Goal: Task Accomplishment & Management: Complete application form

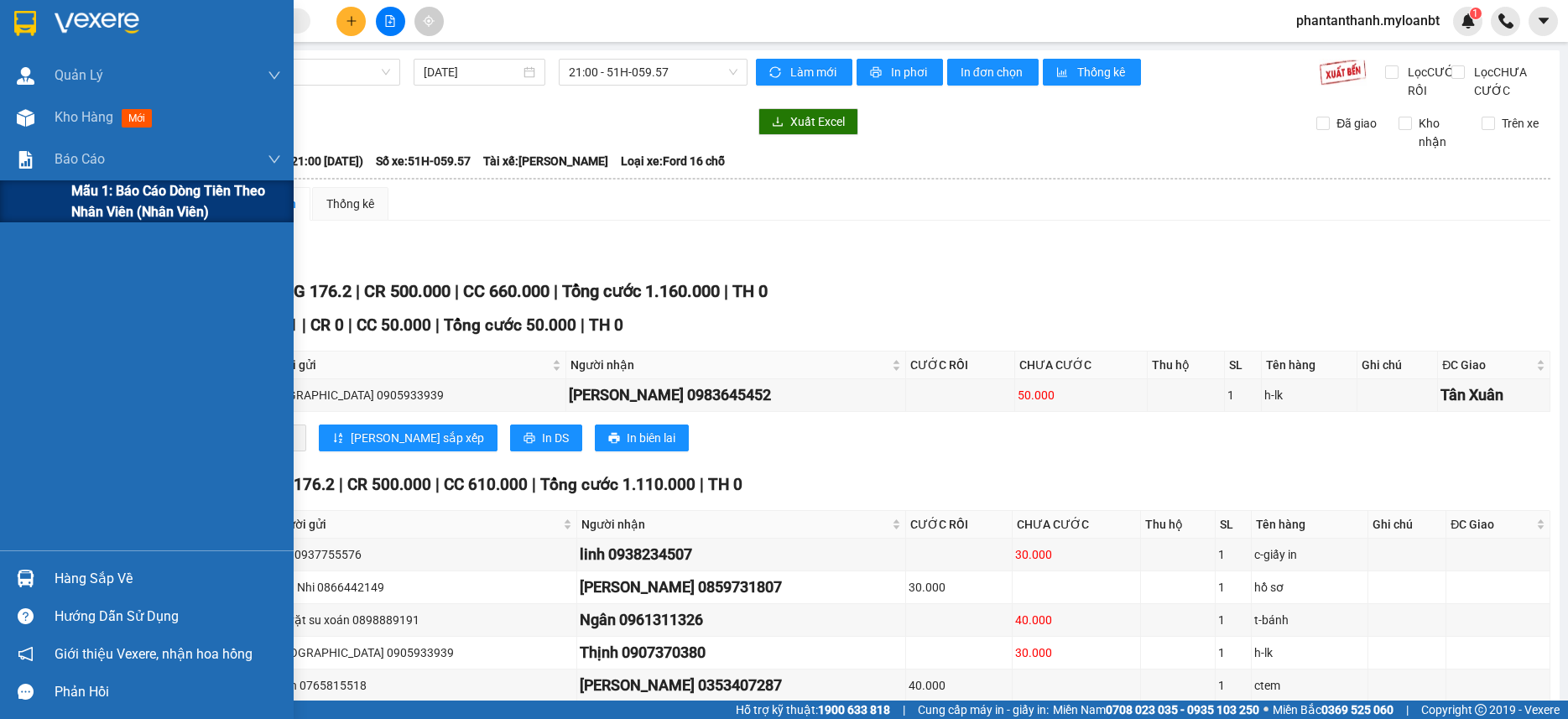
click at [106, 195] on span "Mẫu 1: Báo cáo dòng tiền theo nhân viên (Nhân viên)" at bounding box center [176, 201] width 209 height 42
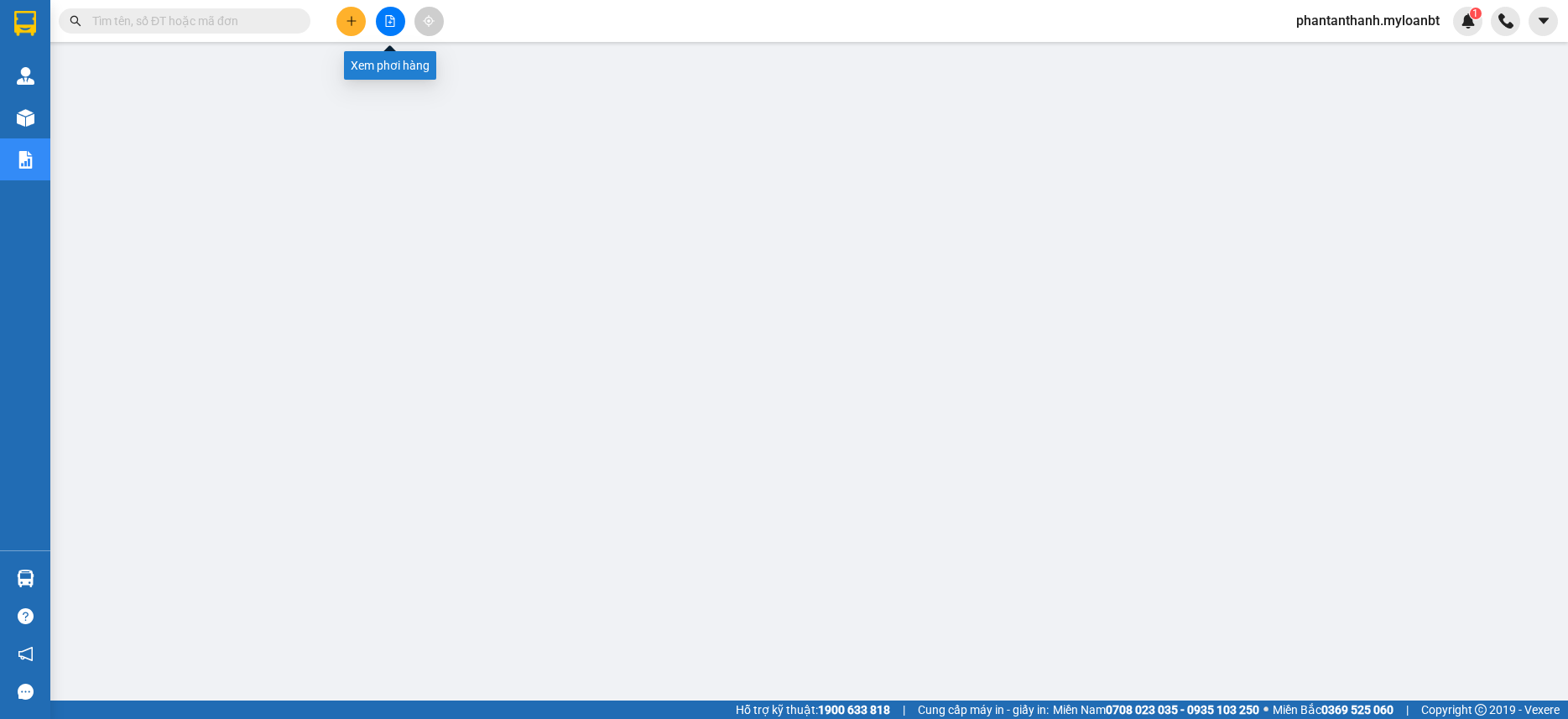
click at [391, 10] on button at bounding box center [390, 22] width 29 height 29
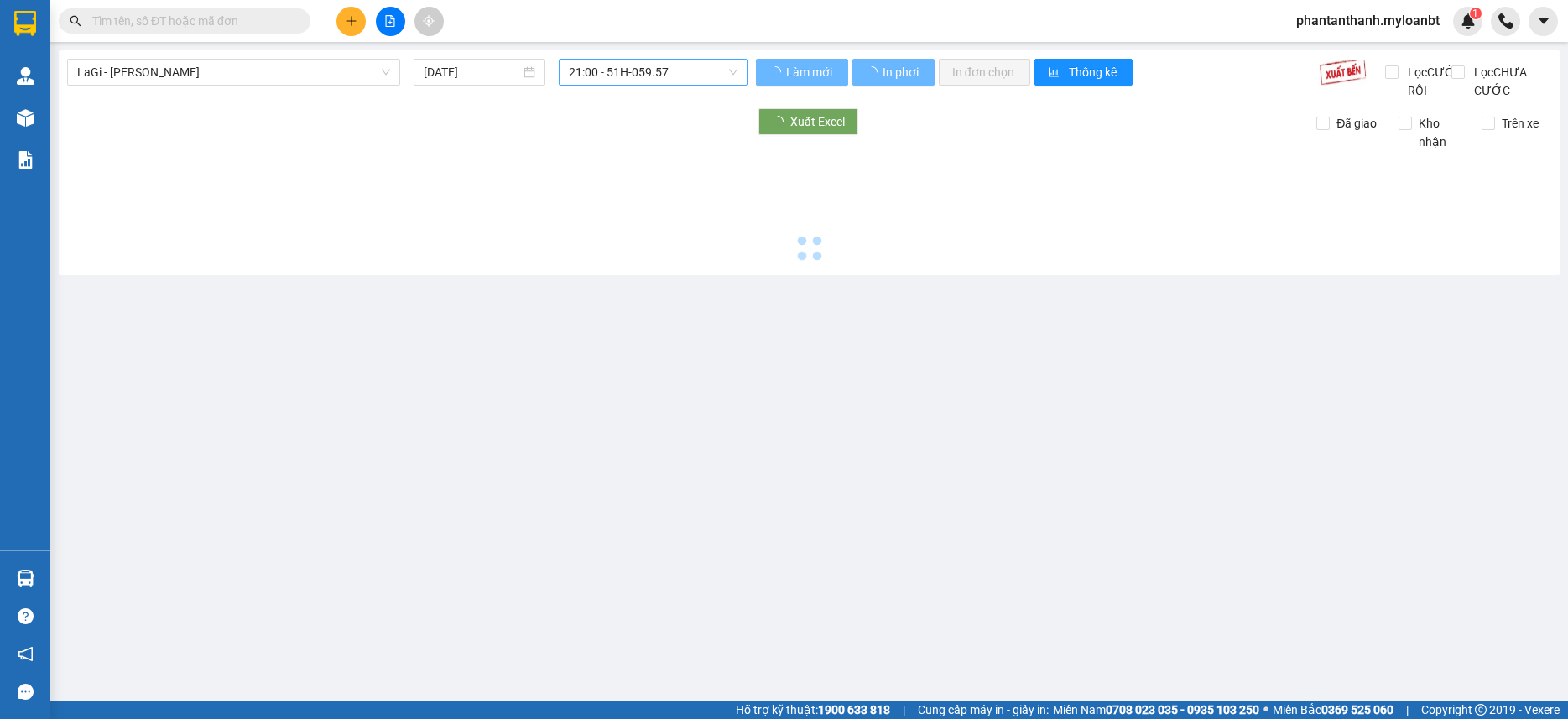
type input "[DATE]"
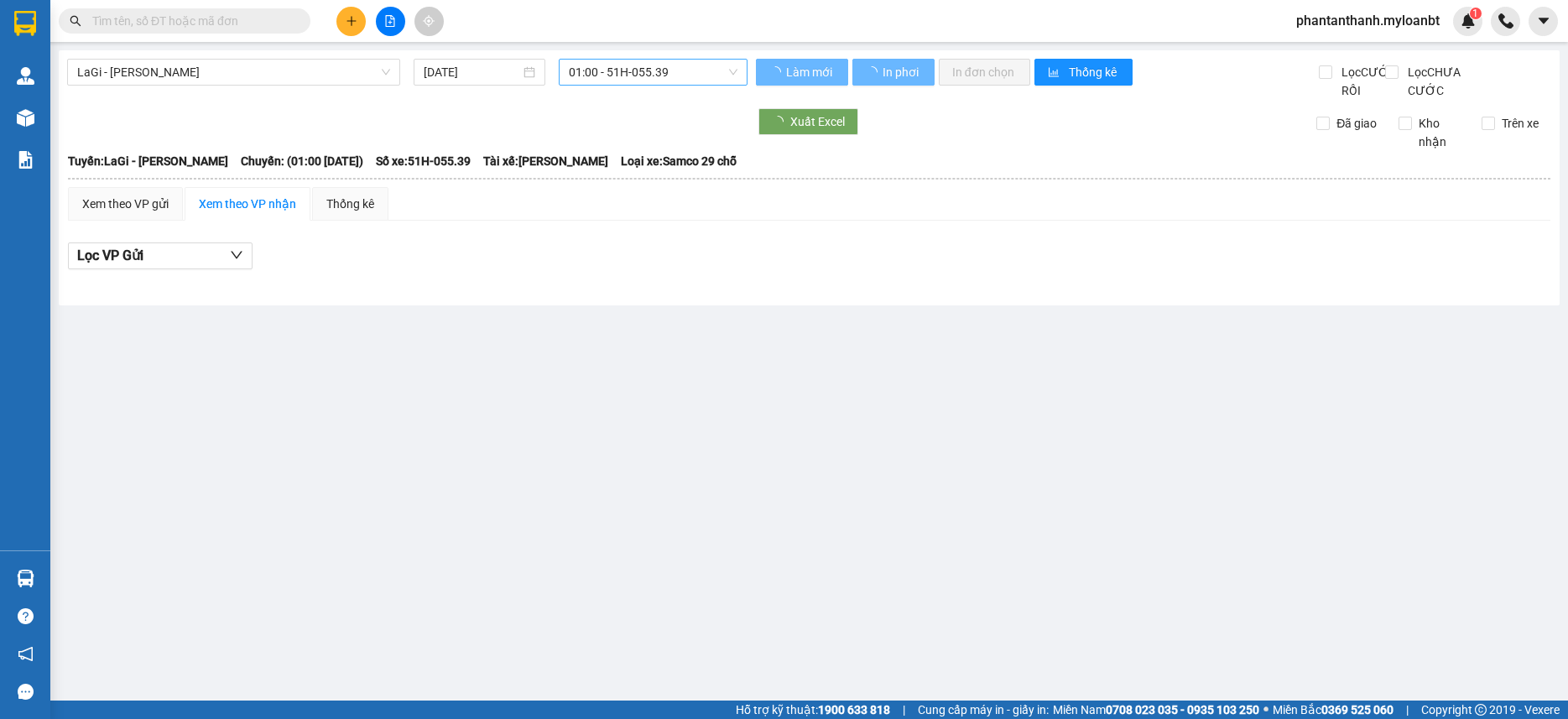
click at [618, 70] on span "01:00 - 51H-055.39" at bounding box center [653, 72] width 169 height 25
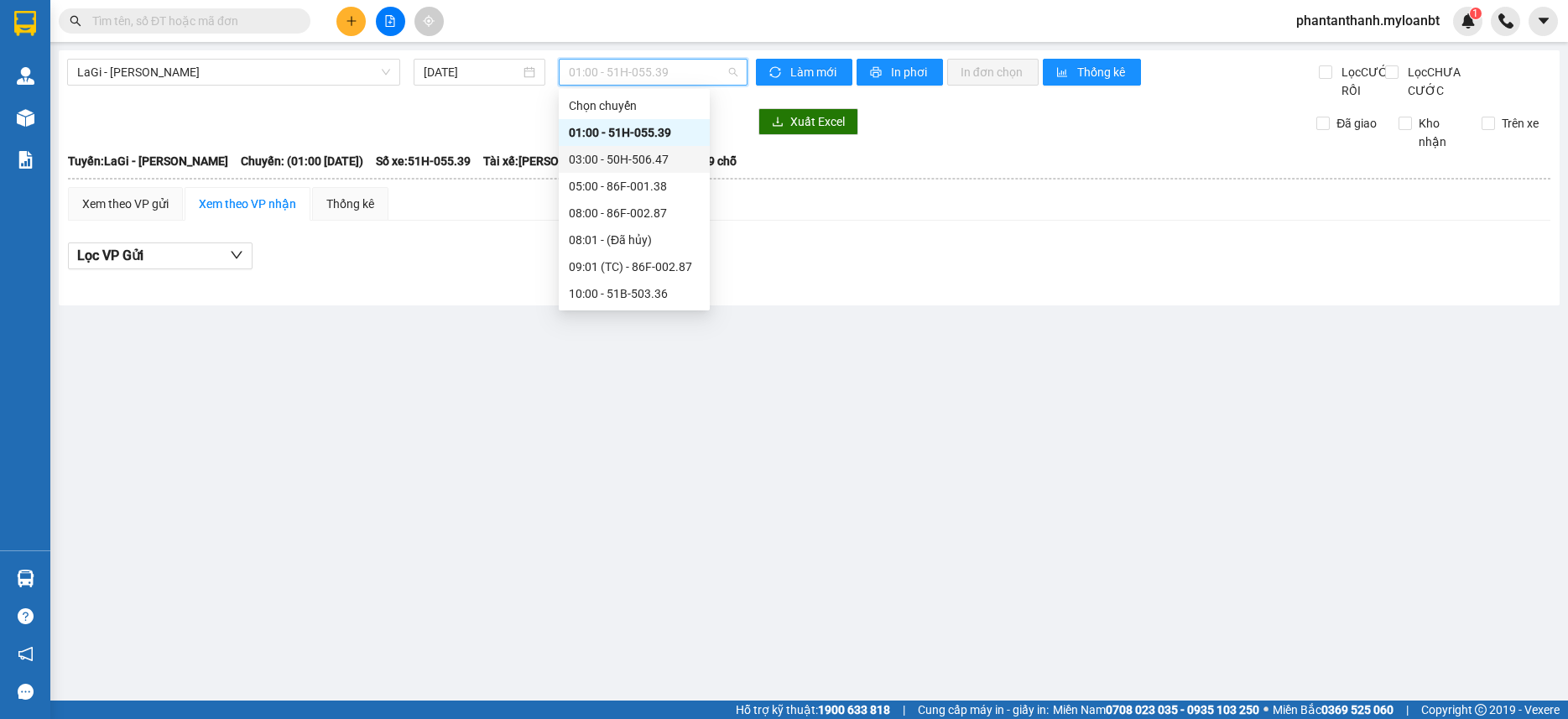
click at [190, 97] on div "LaGi - [PERSON_NAME] [DATE] 01:00 - 51H-055.39" at bounding box center [408, 79] width 681 height 41
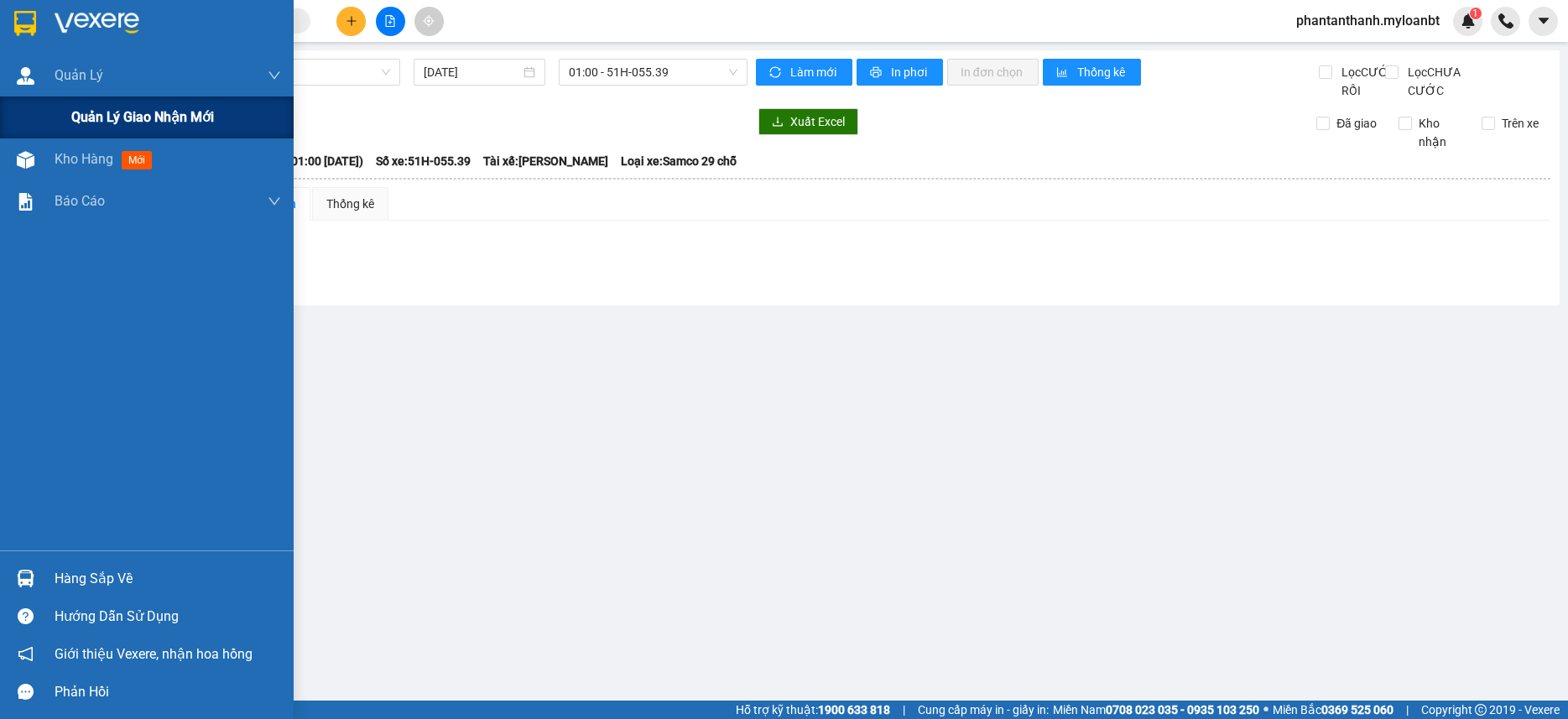
click at [33, 126] on div "Quản lý giao nhận mới" at bounding box center [146, 117] width 294 height 42
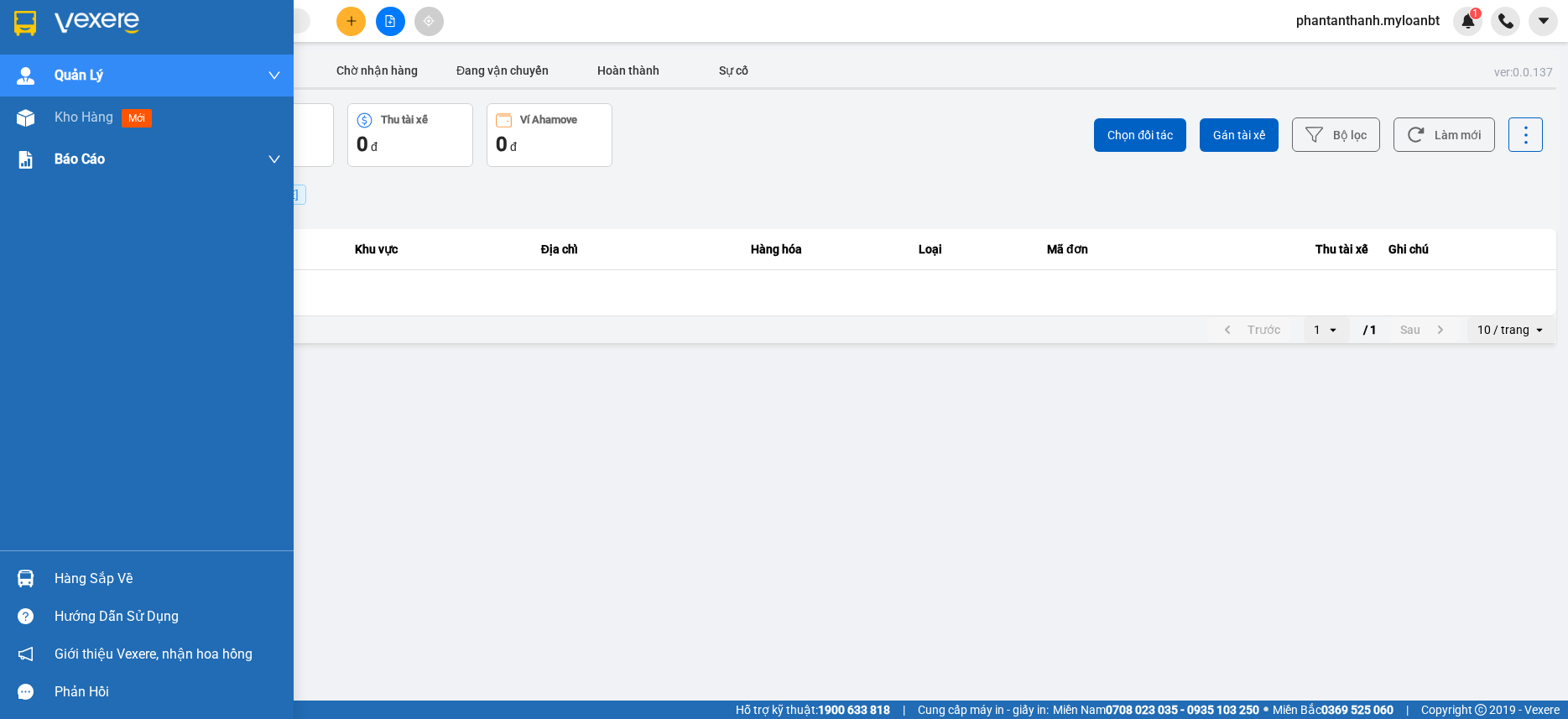
click at [69, 120] on span "Kho hàng" at bounding box center [84, 117] width 59 height 16
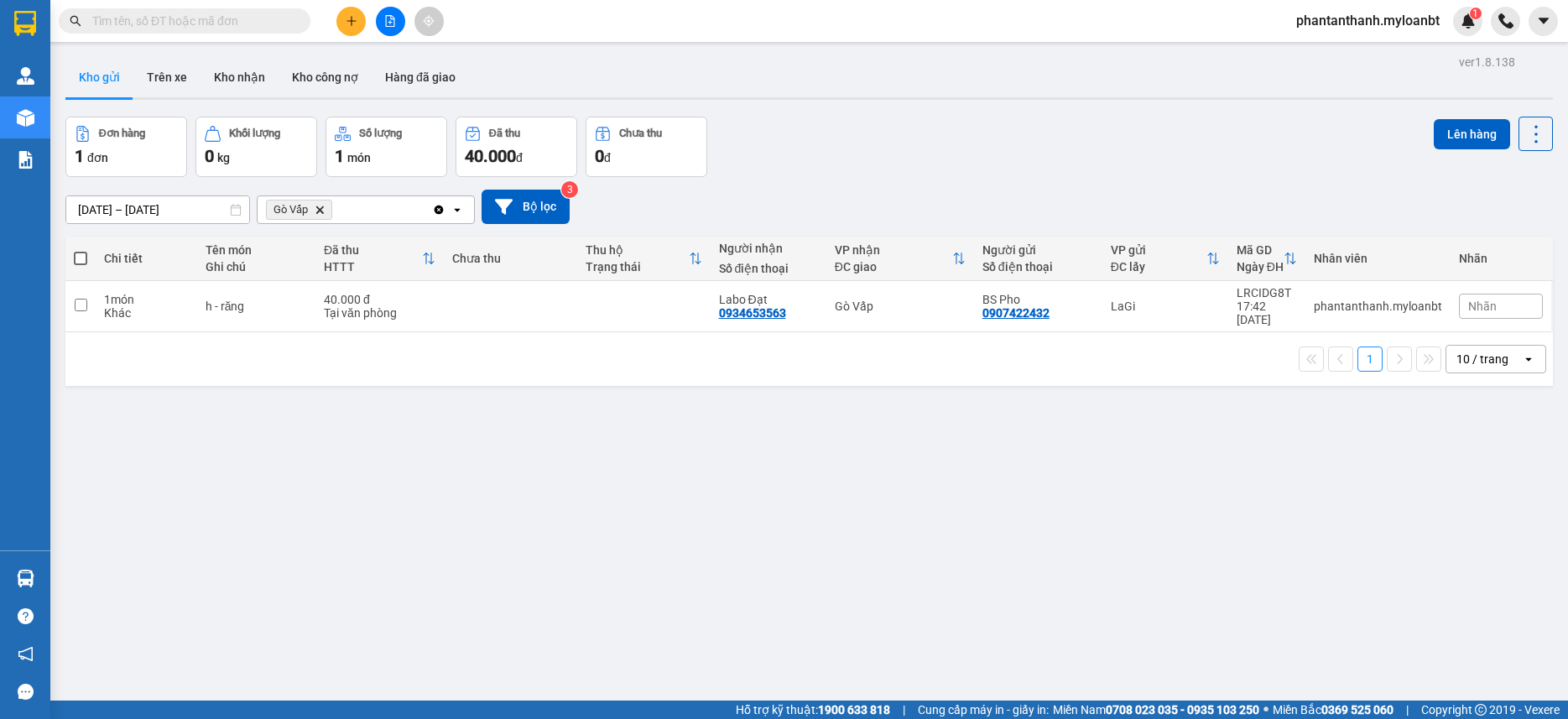
click at [1050, 352] on div "1 10 / trang open" at bounding box center [809, 359] width 1474 height 28
click at [322, 209] on icon "Delete" at bounding box center [320, 210] width 10 height 10
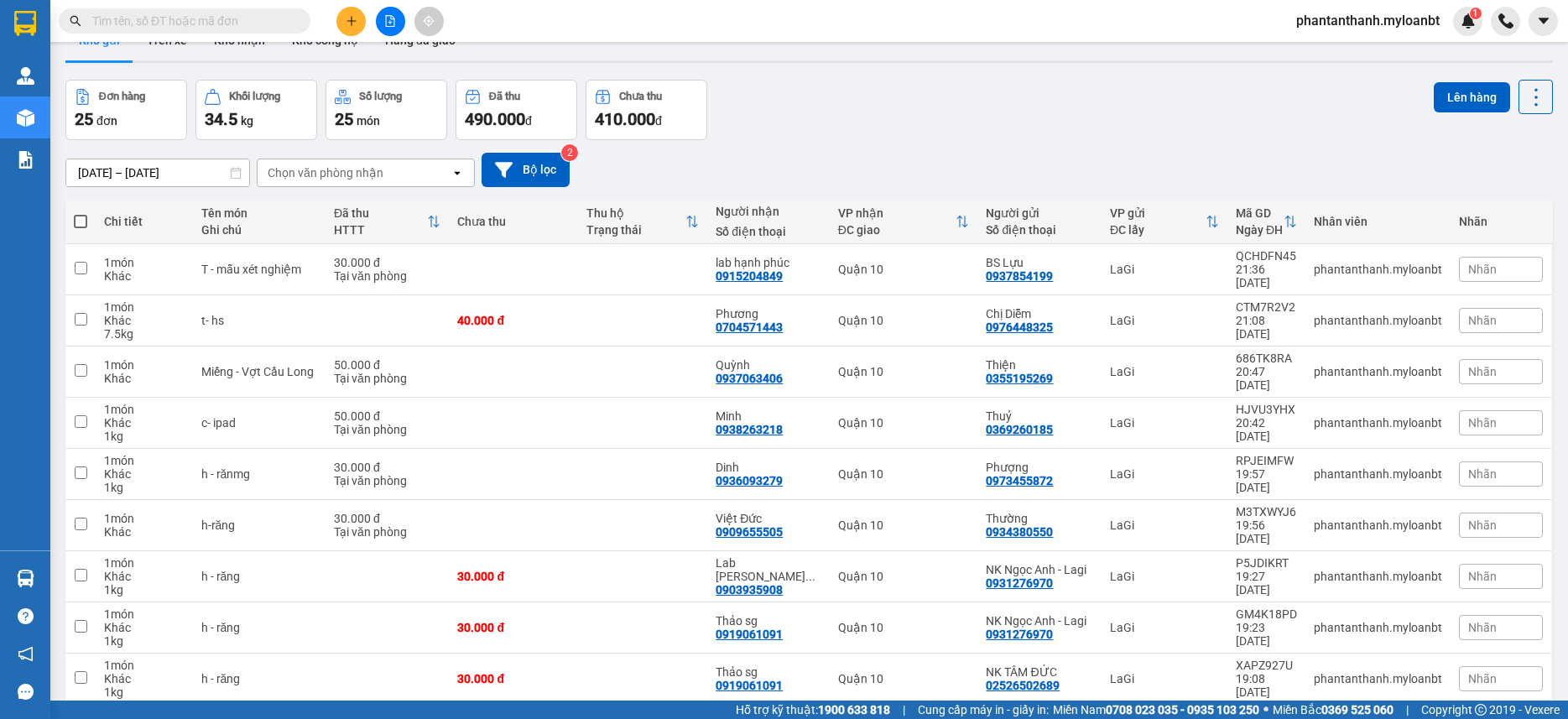
scroll to position [121, 0]
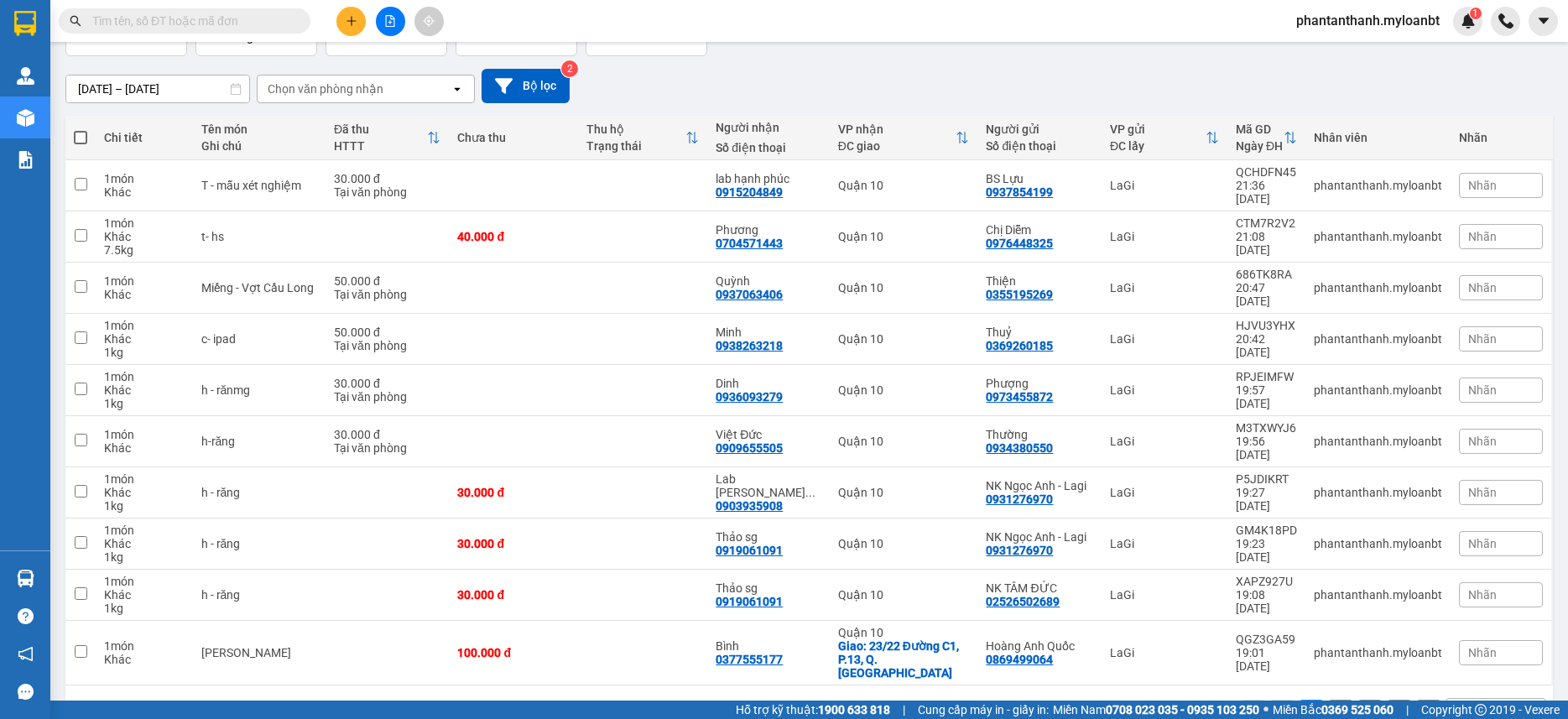
click at [1481, 704] on div "10 / trang" at bounding box center [1482, 712] width 52 height 16
click at [1469, 622] on span "100 / trang" at bounding box center [1477, 622] width 60 height 16
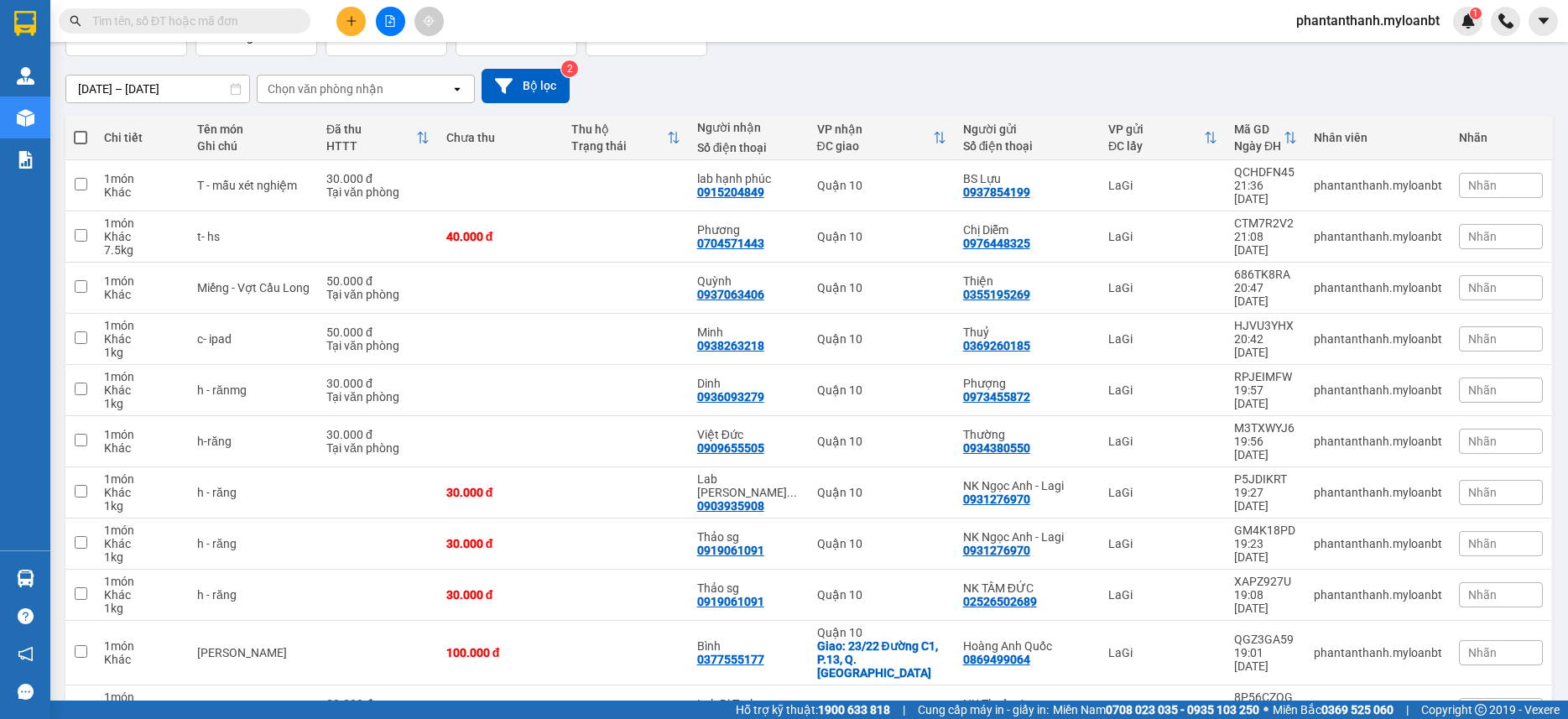
drag, startPoint x: 78, startPoint y: 132, endPoint x: 120, endPoint y: 137, distance: 42.3
click at [78, 133] on span at bounding box center [81, 138] width 14 height 14
click at [80, 129] on input "checkbox" at bounding box center [80, 129] width 0 height 0
checkbox input "true"
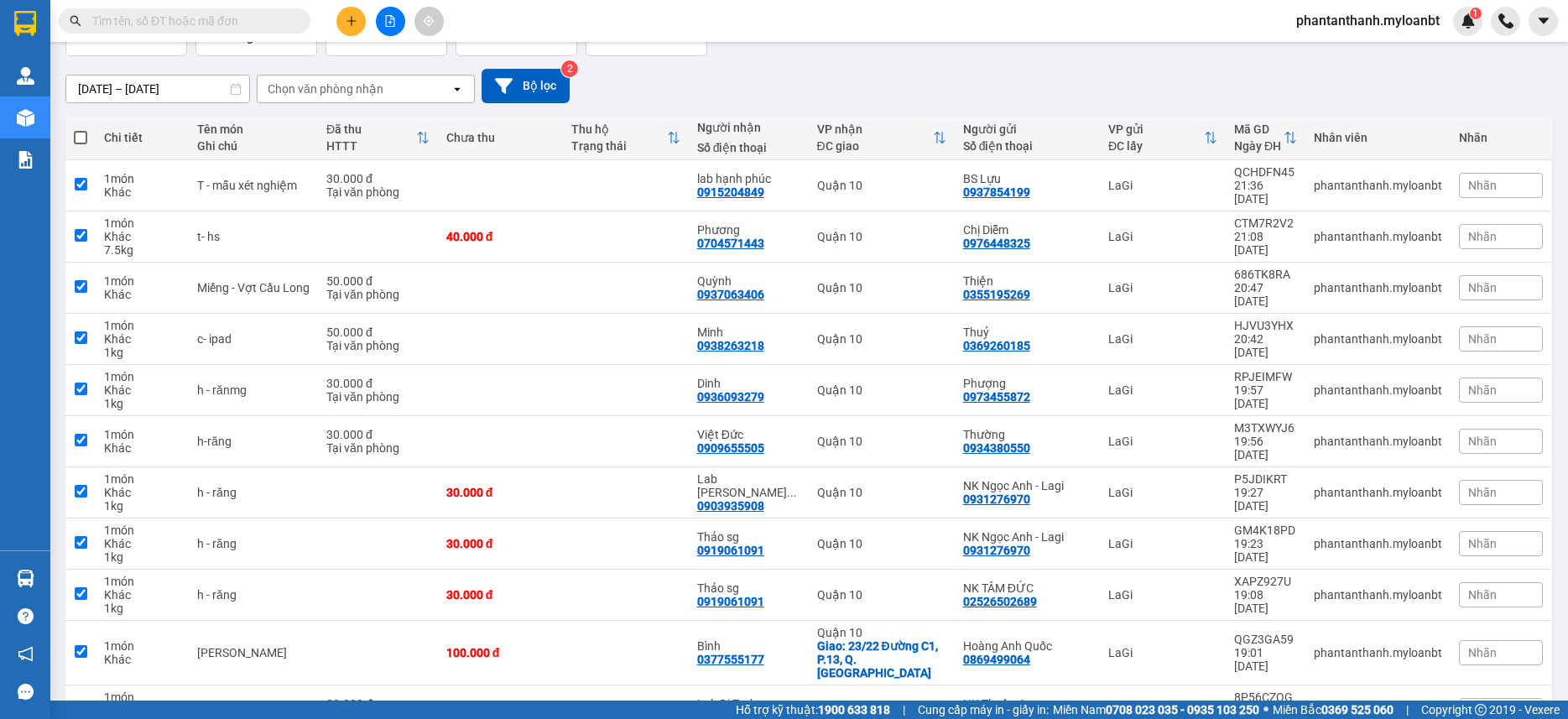
checkbox input "true"
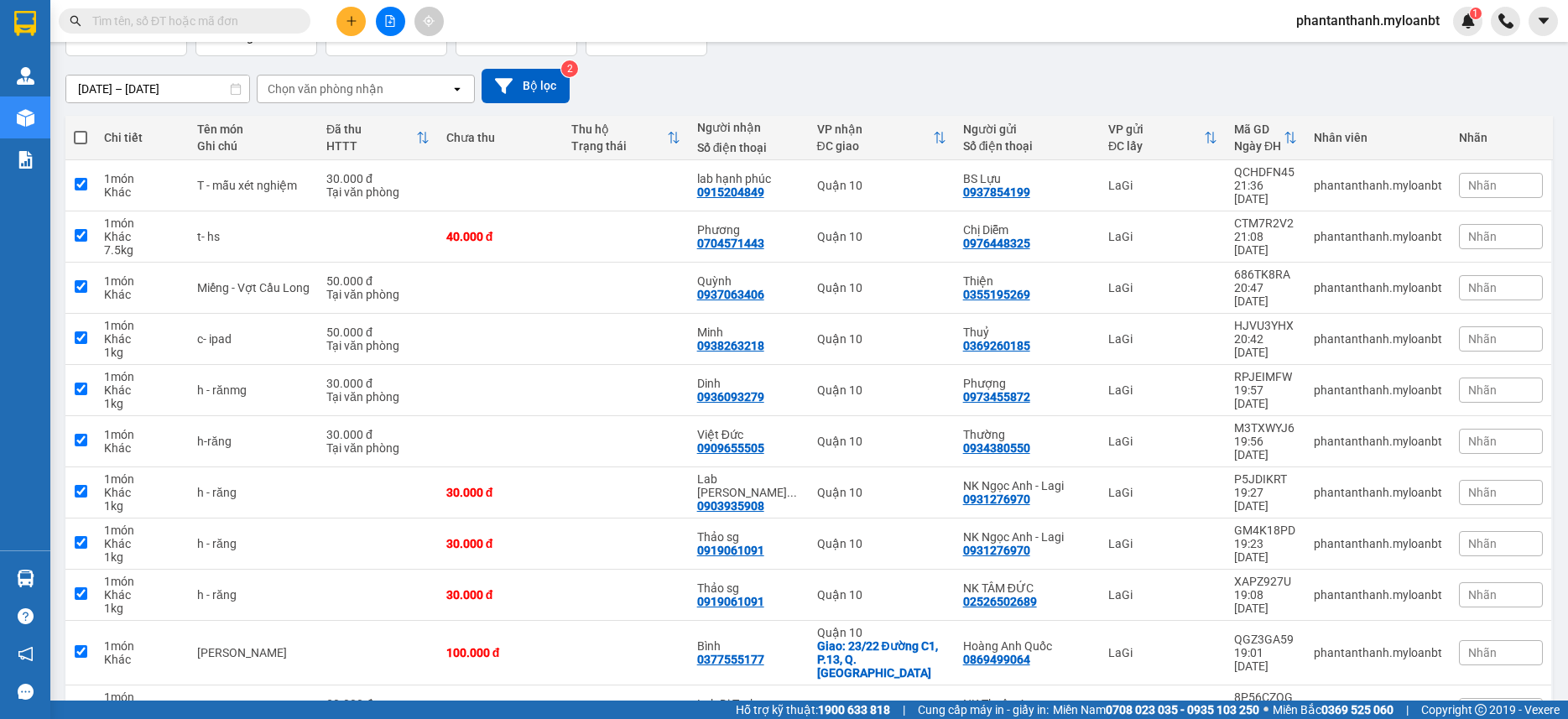
checkbox input "true"
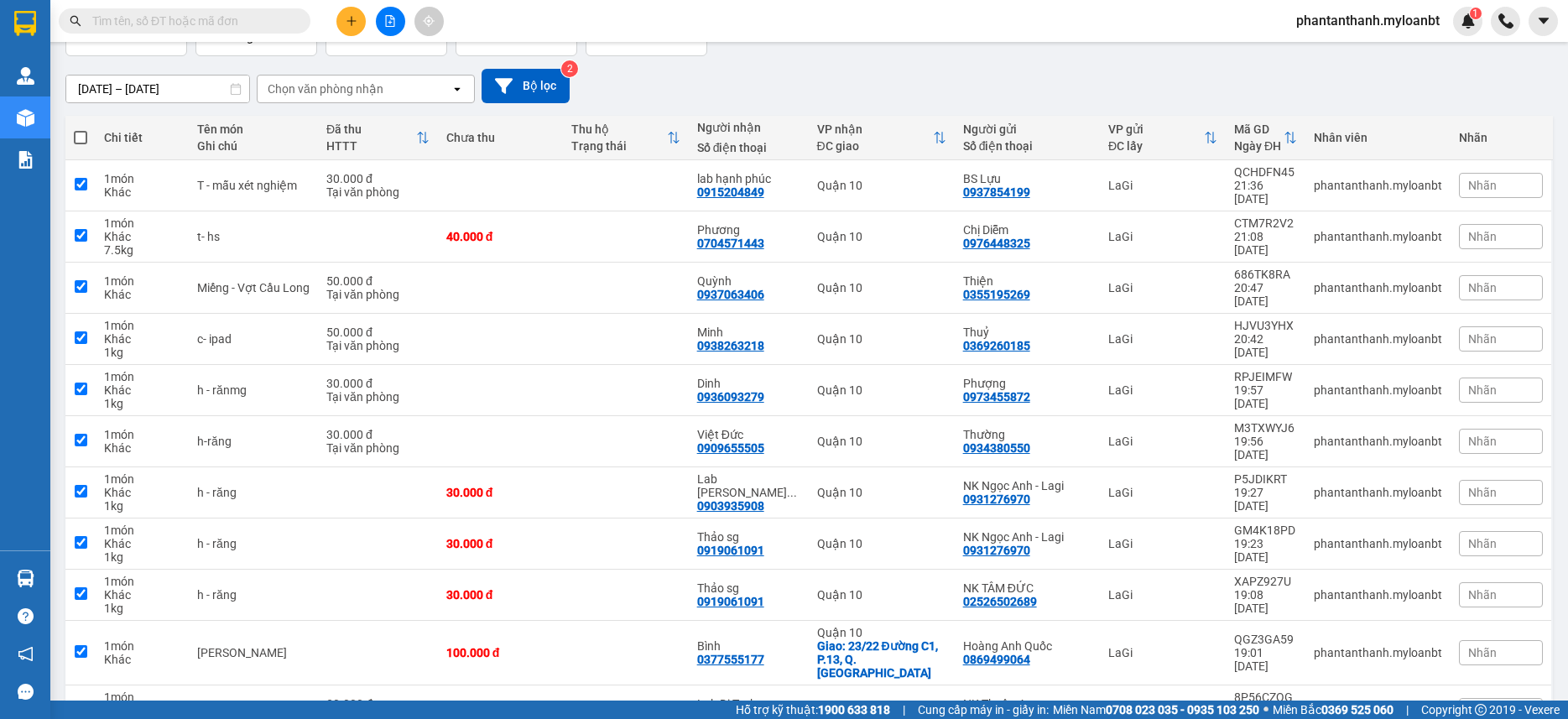
checkbox input "true"
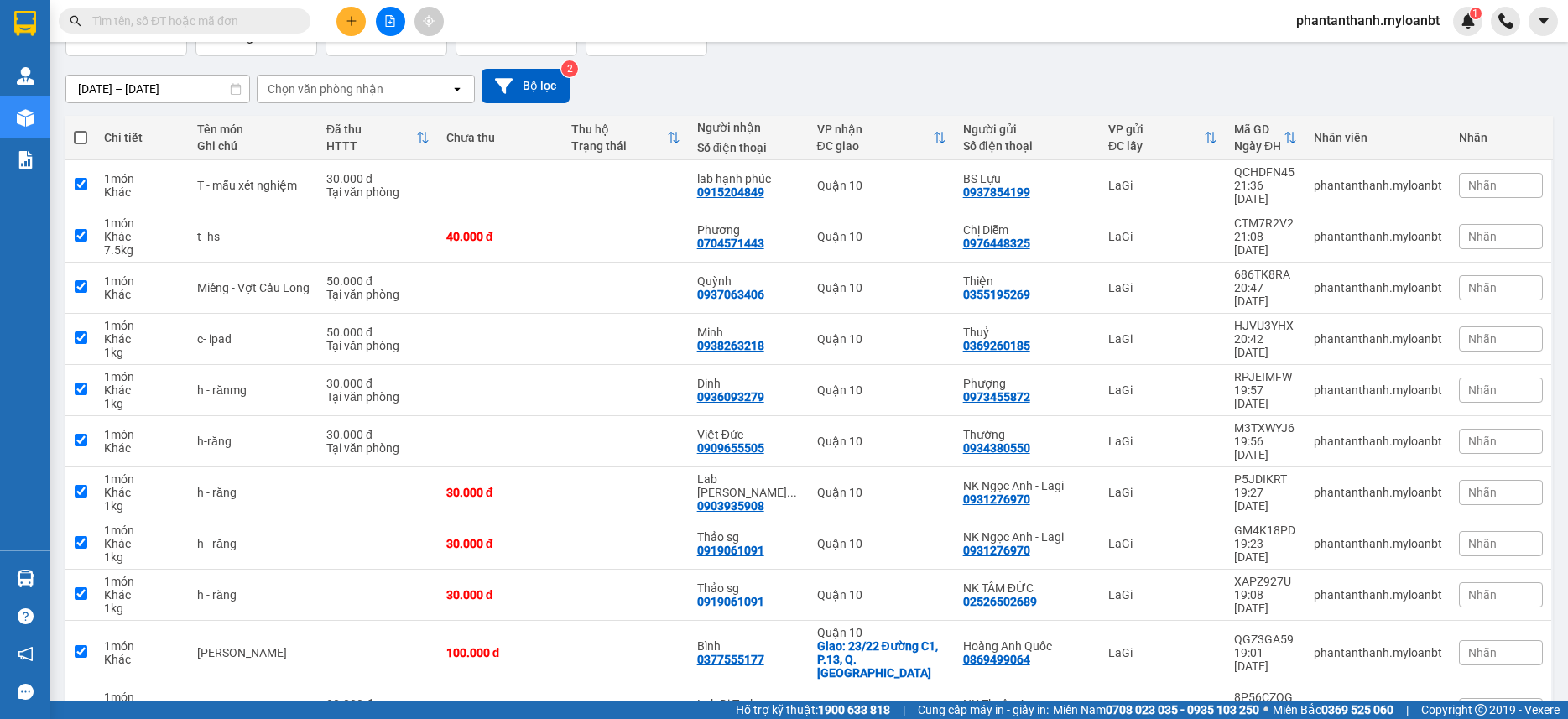
checkbox input "true"
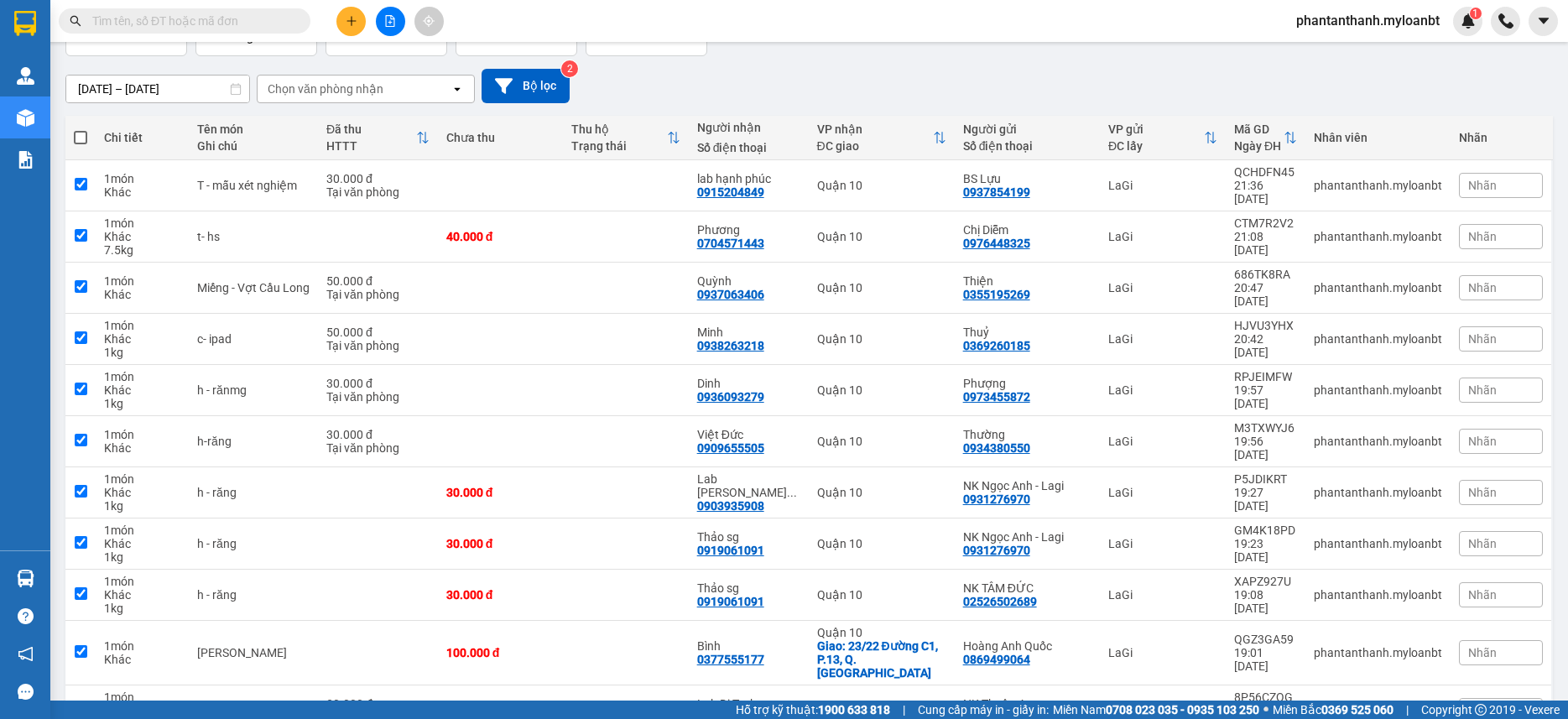
checkbox input "true"
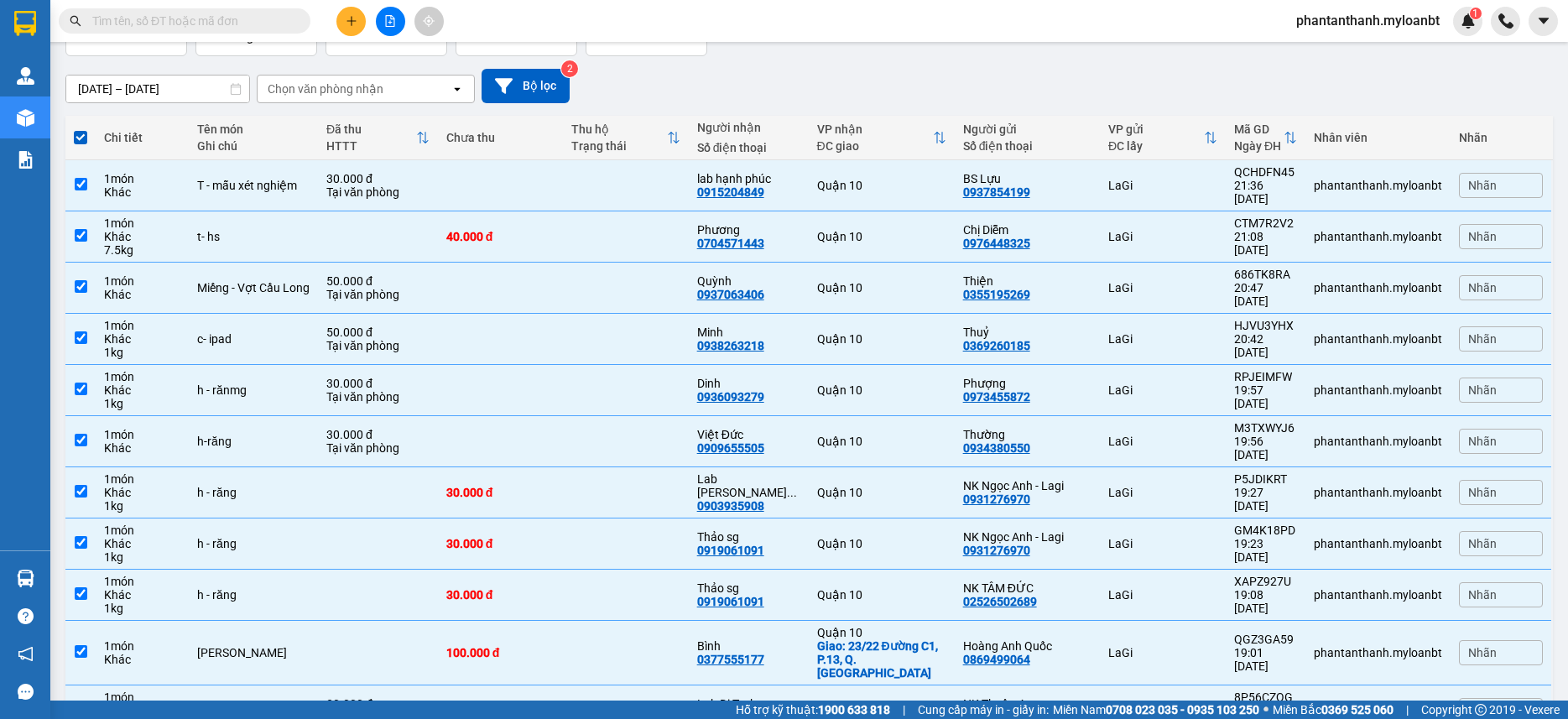
scroll to position [0, 0]
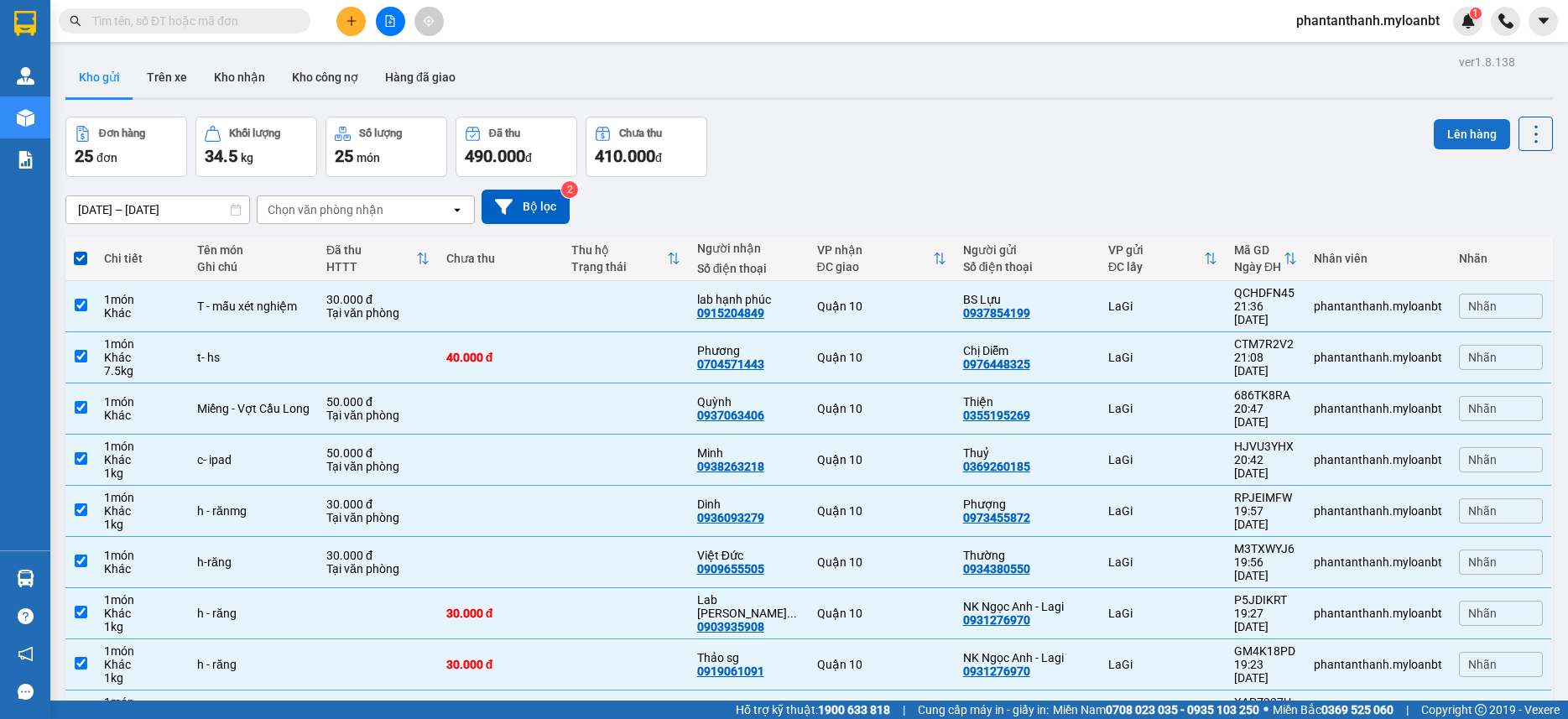
click at [1472, 128] on button "Lên hàng" at bounding box center [1472, 134] width 77 height 30
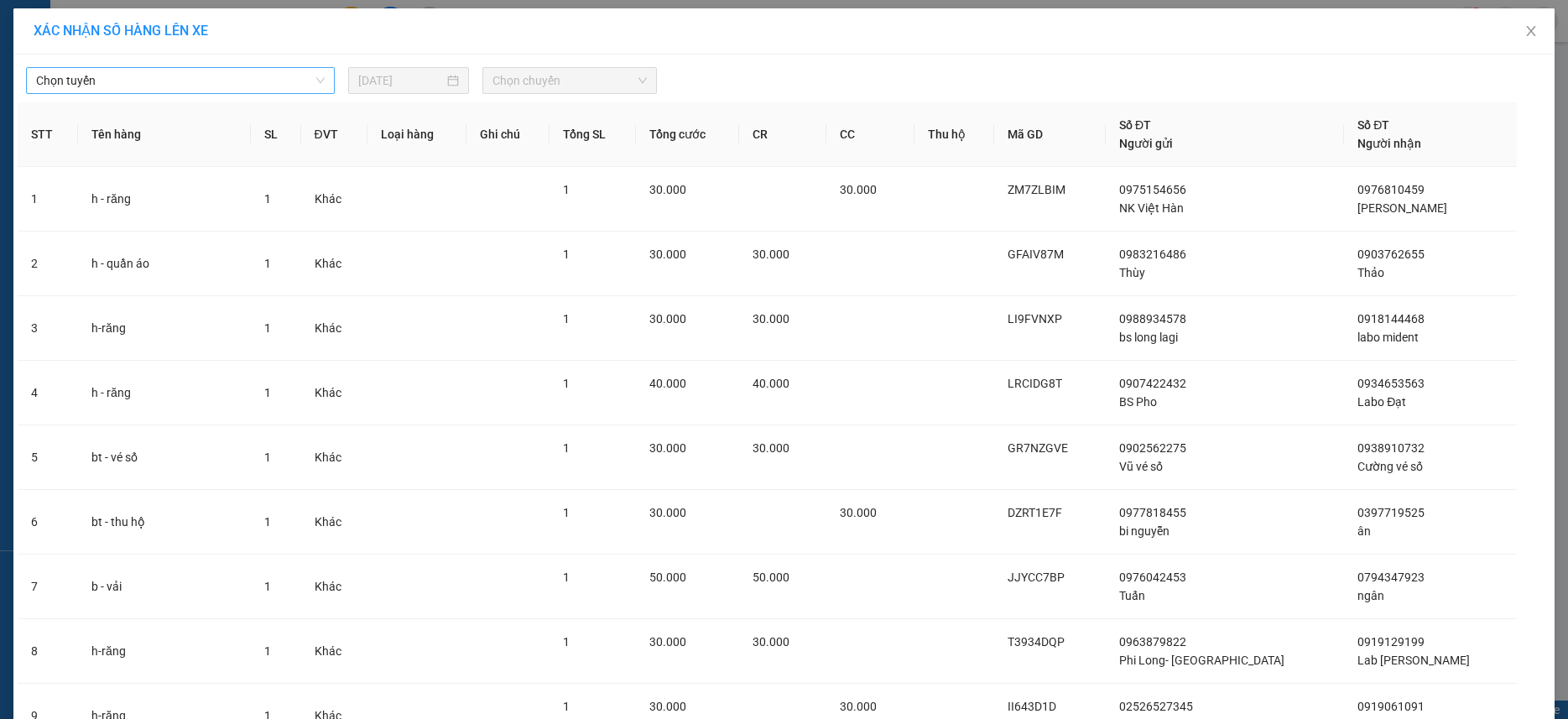
click at [233, 85] on span "Chọn tuyến" at bounding box center [180, 80] width 289 height 25
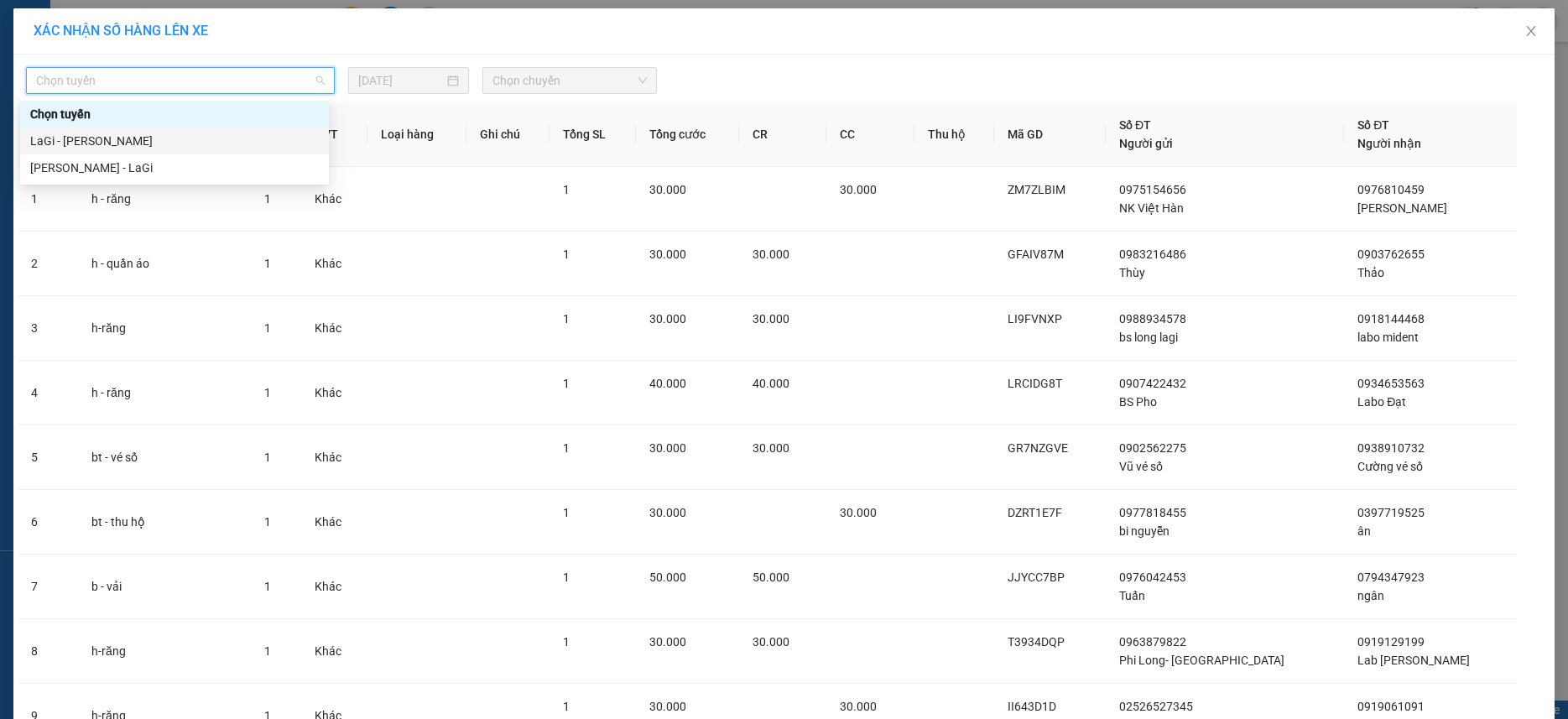
click at [103, 136] on div "LaGi - [PERSON_NAME]" at bounding box center [174, 141] width 289 height 18
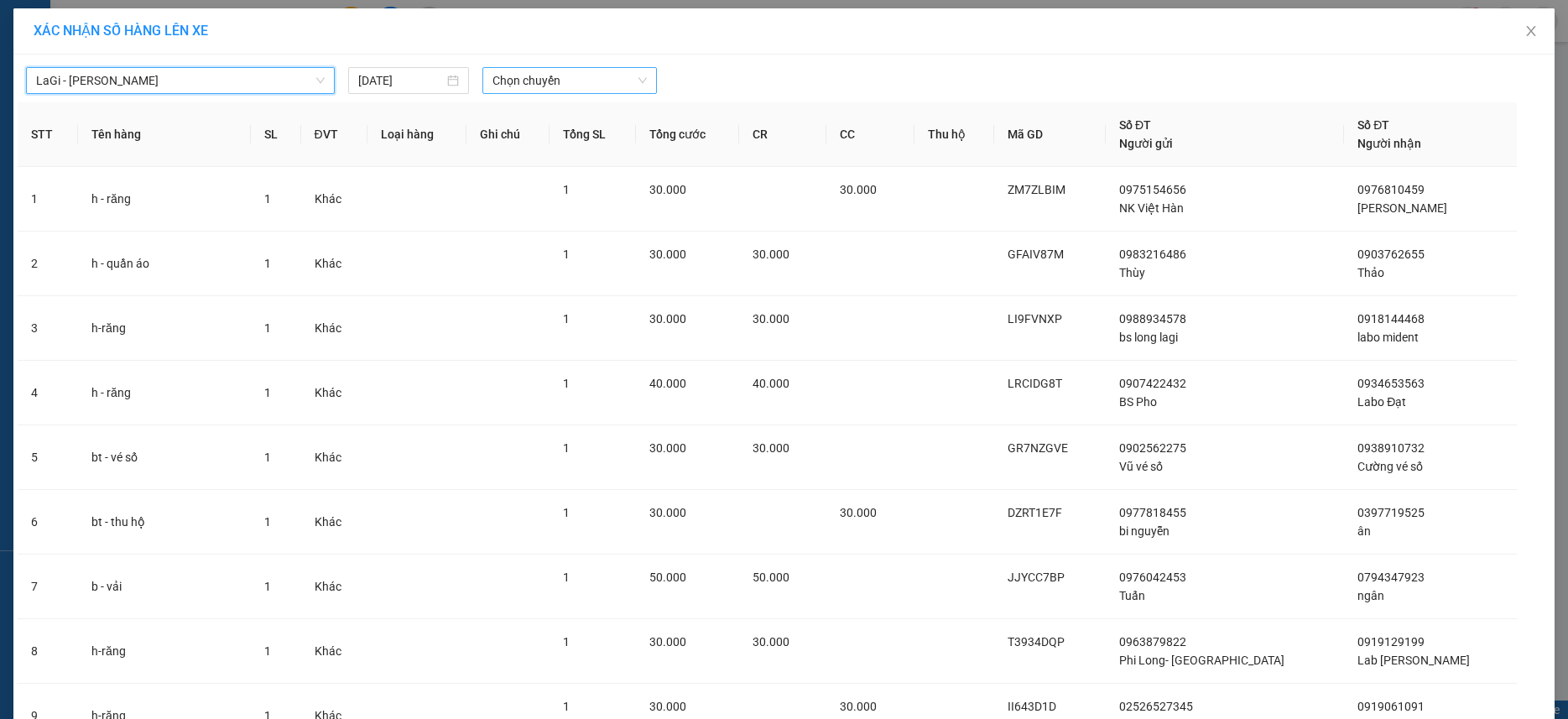
click at [558, 91] on span "Chọn chuyến" at bounding box center [569, 80] width 154 height 25
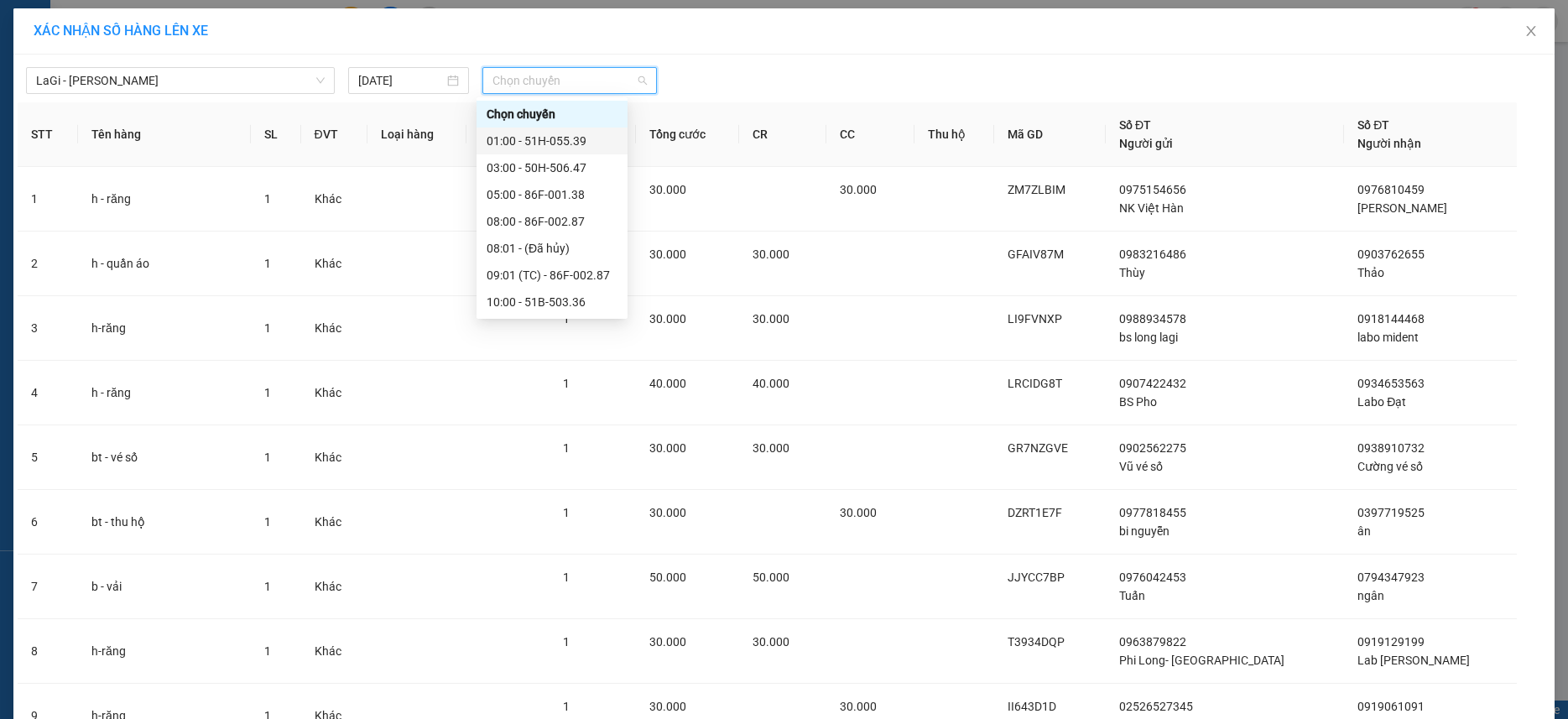
click at [544, 136] on div "01:00 - 51H-055.39" at bounding box center [552, 141] width 131 height 18
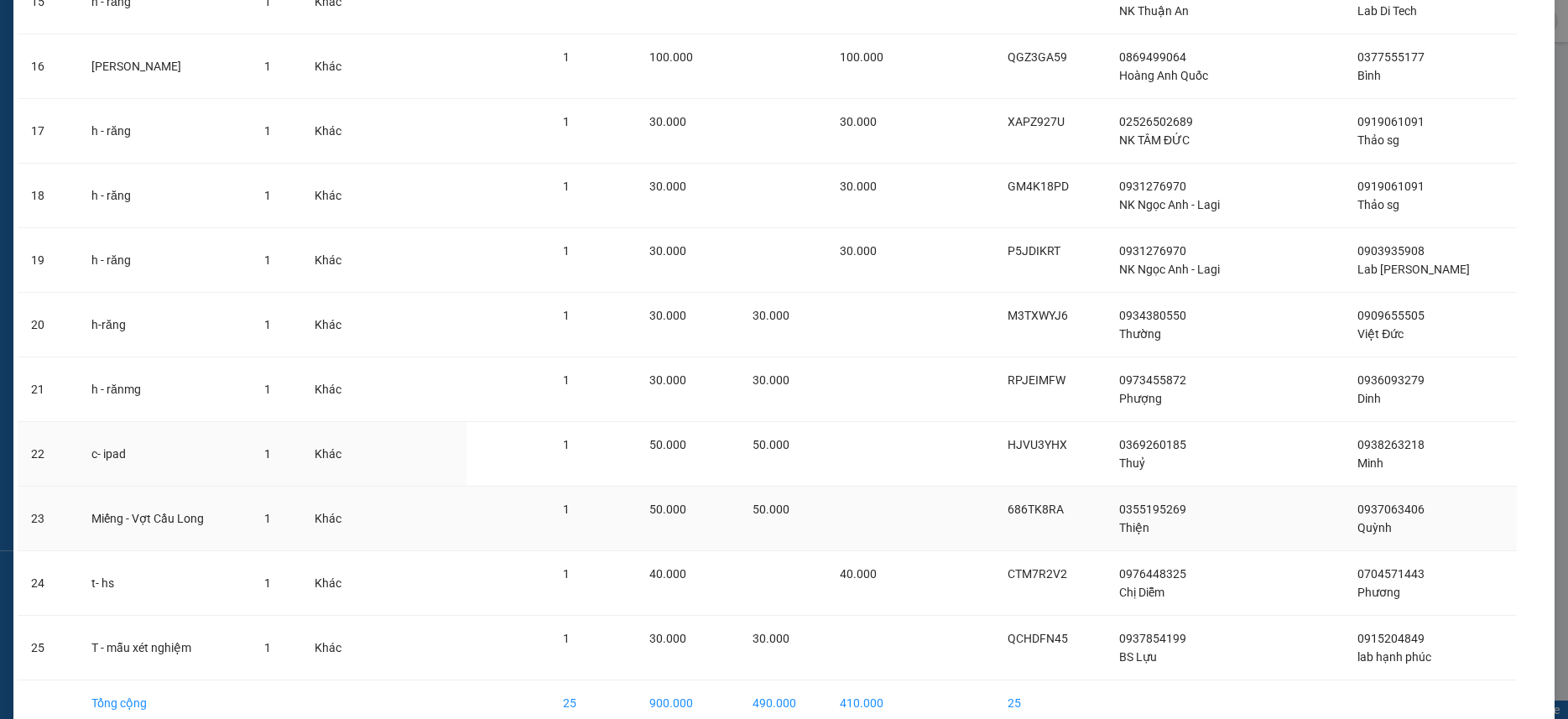
scroll to position [1197, 0]
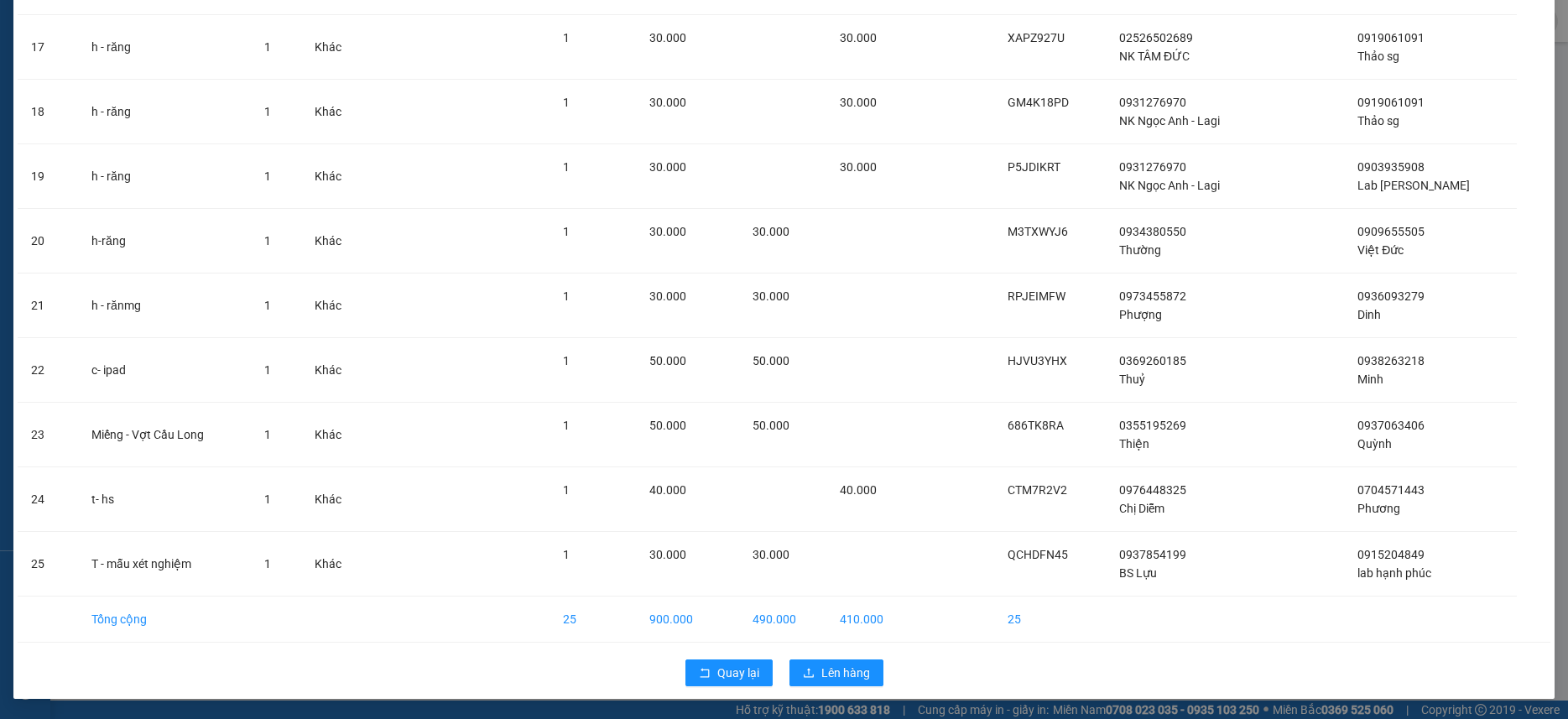
click at [824, 657] on div "Quay lại Lên hàng" at bounding box center [783, 673] width 1533 height 44
click at [821, 668] on span "Lên hàng" at bounding box center [845, 672] width 48 height 18
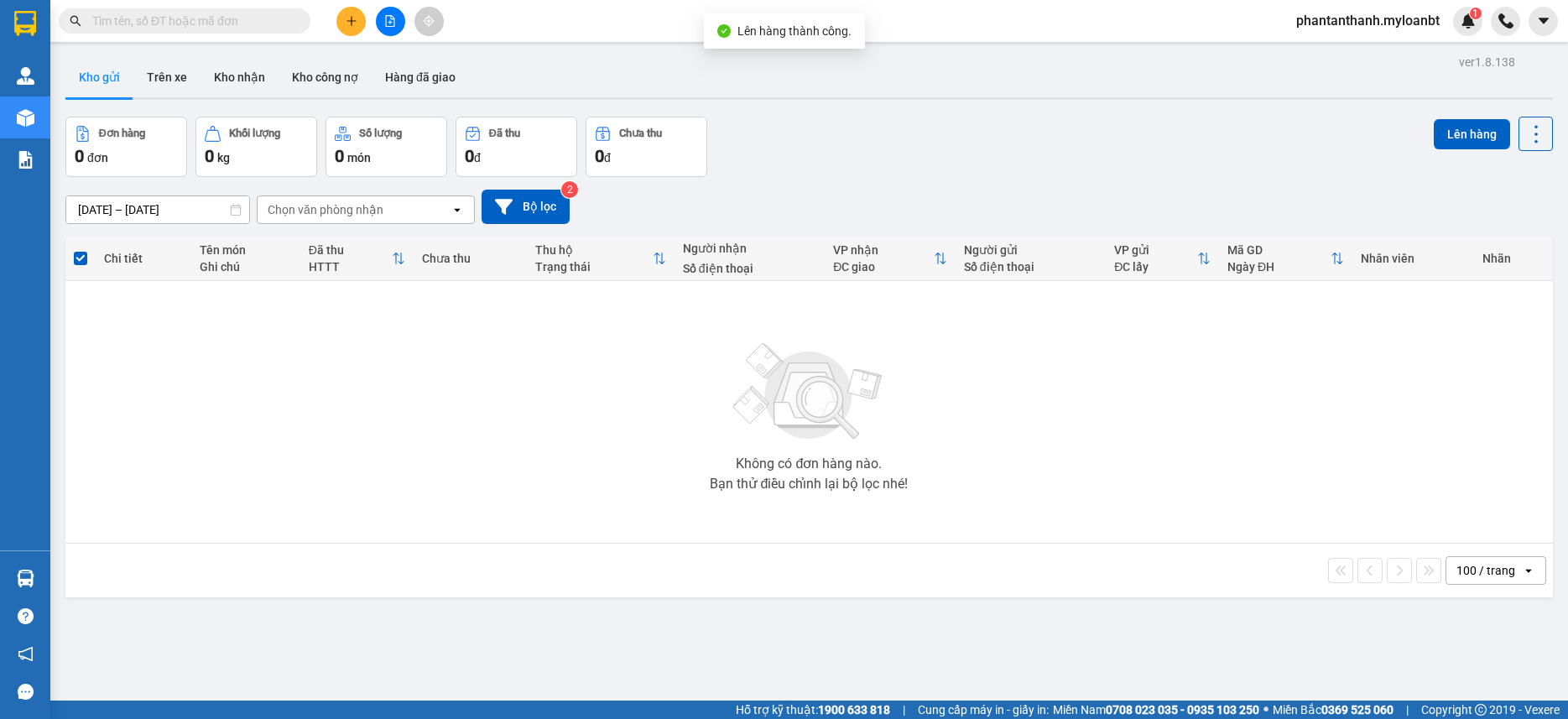
click at [408, 15] on div at bounding box center [390, 22] width 126 height 29
click at [397, 16] on button at bounding box center [390, 22] width 29 height 29
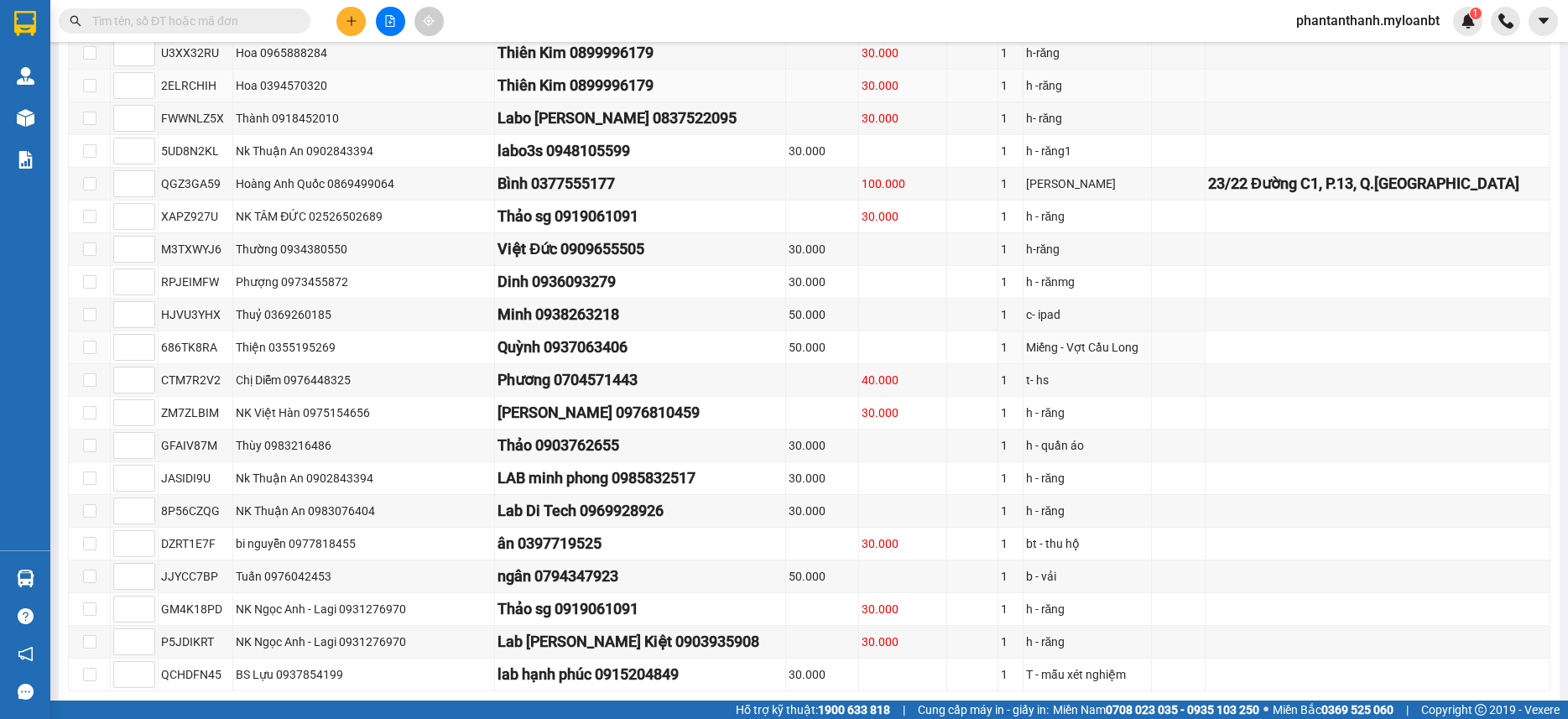
scroll to position [503, 0]
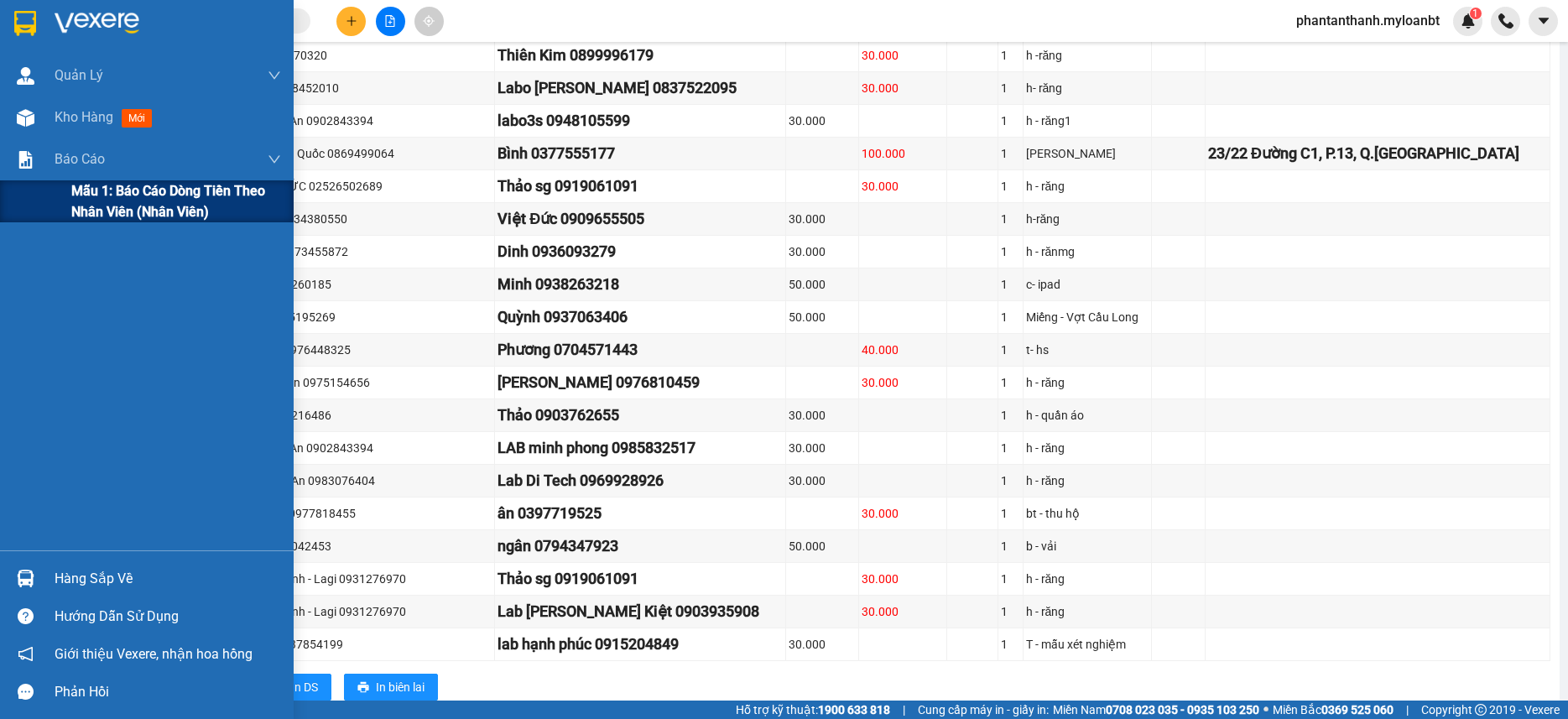
click at [121, 201] on span "Mẫu 1: Báo cáo dòng tiền theo nhân viên (Nhân viên)" at bounding box center [176, 201] width 209 height 42
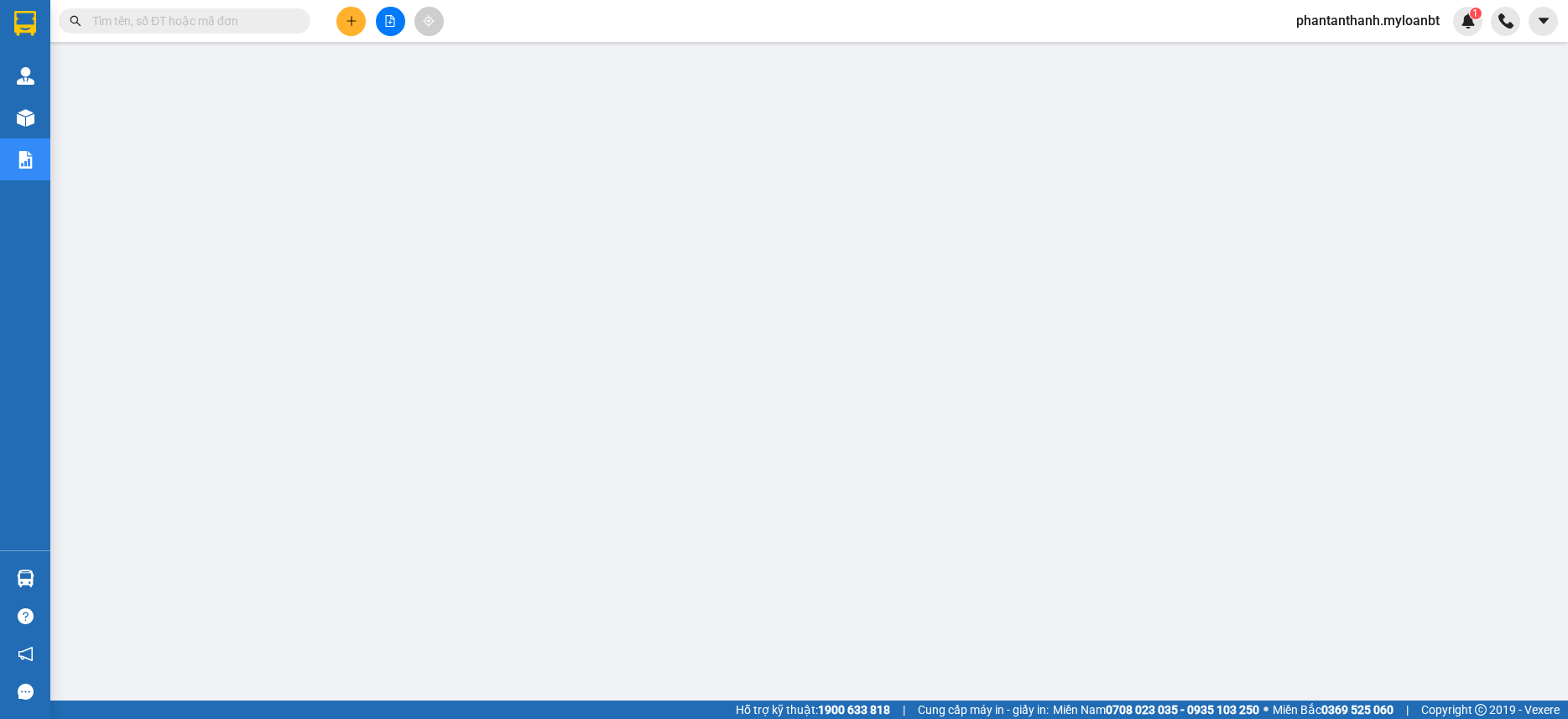
click at [264, 30] on span at bounding box center [184, 21] width 252 height 25
click at [280, 26] on input "text" at bounding box center [191, 21] width 198 height 18
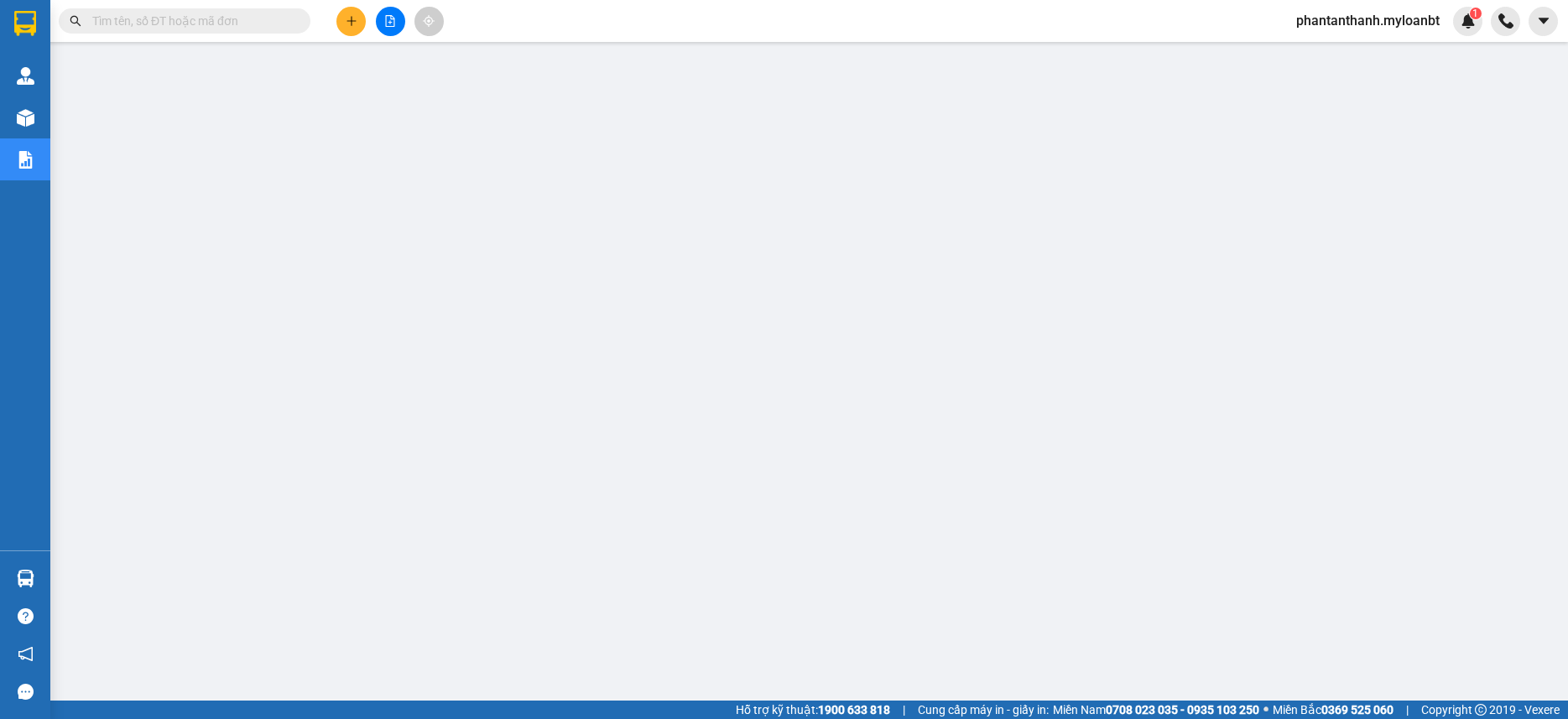
click at [280, 26] on input "text" at bounding box center [191, 21] width 198 height 18
click at [277, 26] on input "text" at bounding box center [191, 21] width 198 height 18
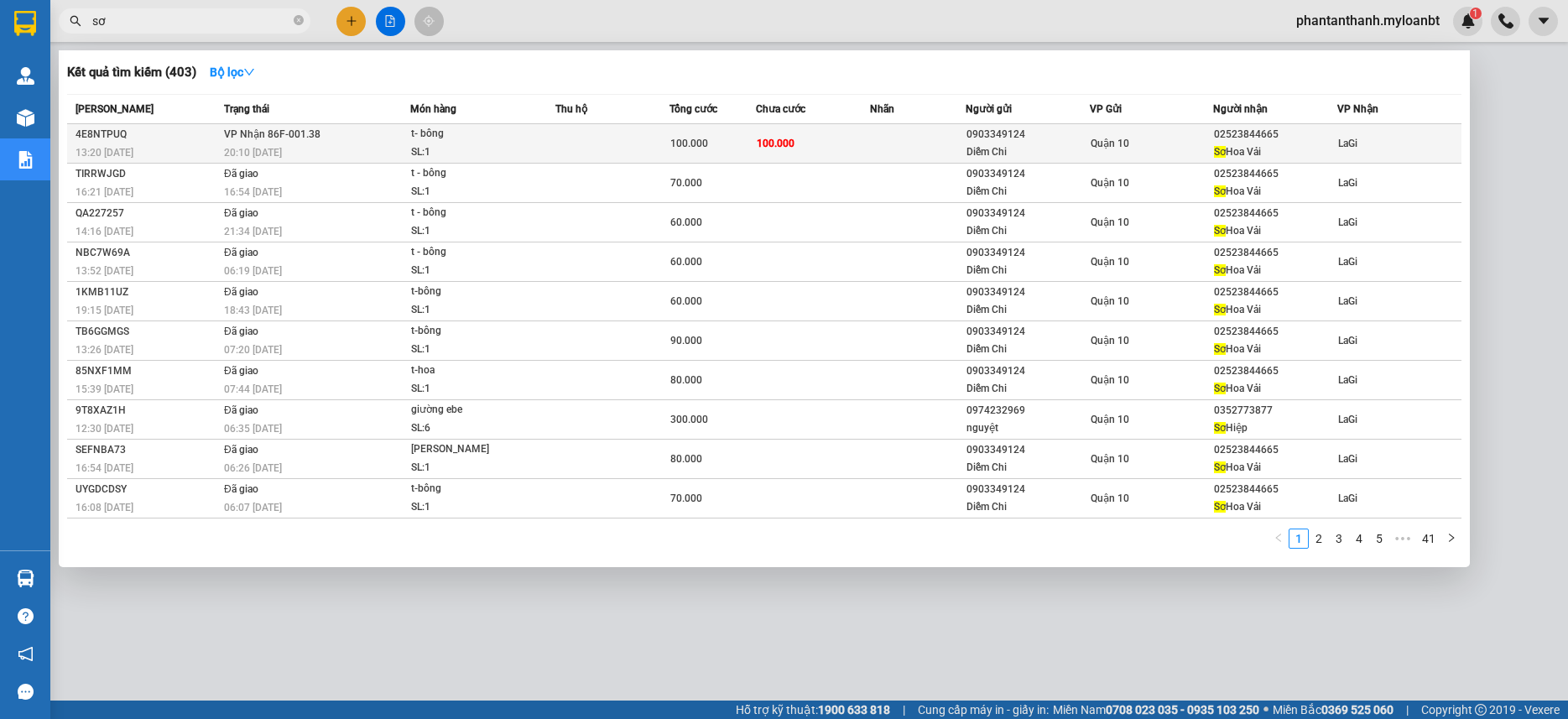
type input "sơ"
click at [387, 134] on td "VP Nhận 86F-001.38 20:10 [DATE]" at bounding box center [314, 144] width 190 height 40
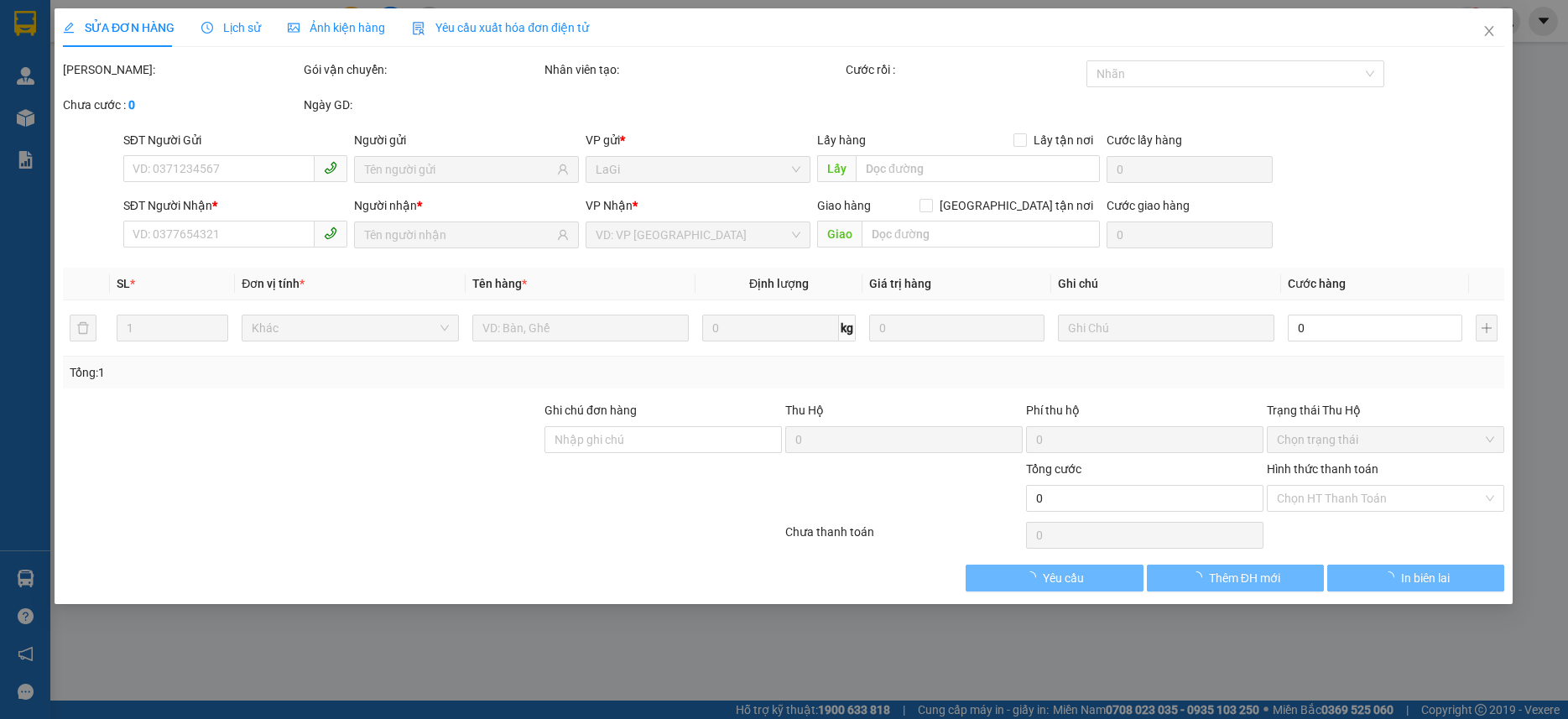
type input "0903349124"
type input "Diễm Chi"
type input "02523844665"
type input "Sơ Hoa Vải"
type input "100.000"
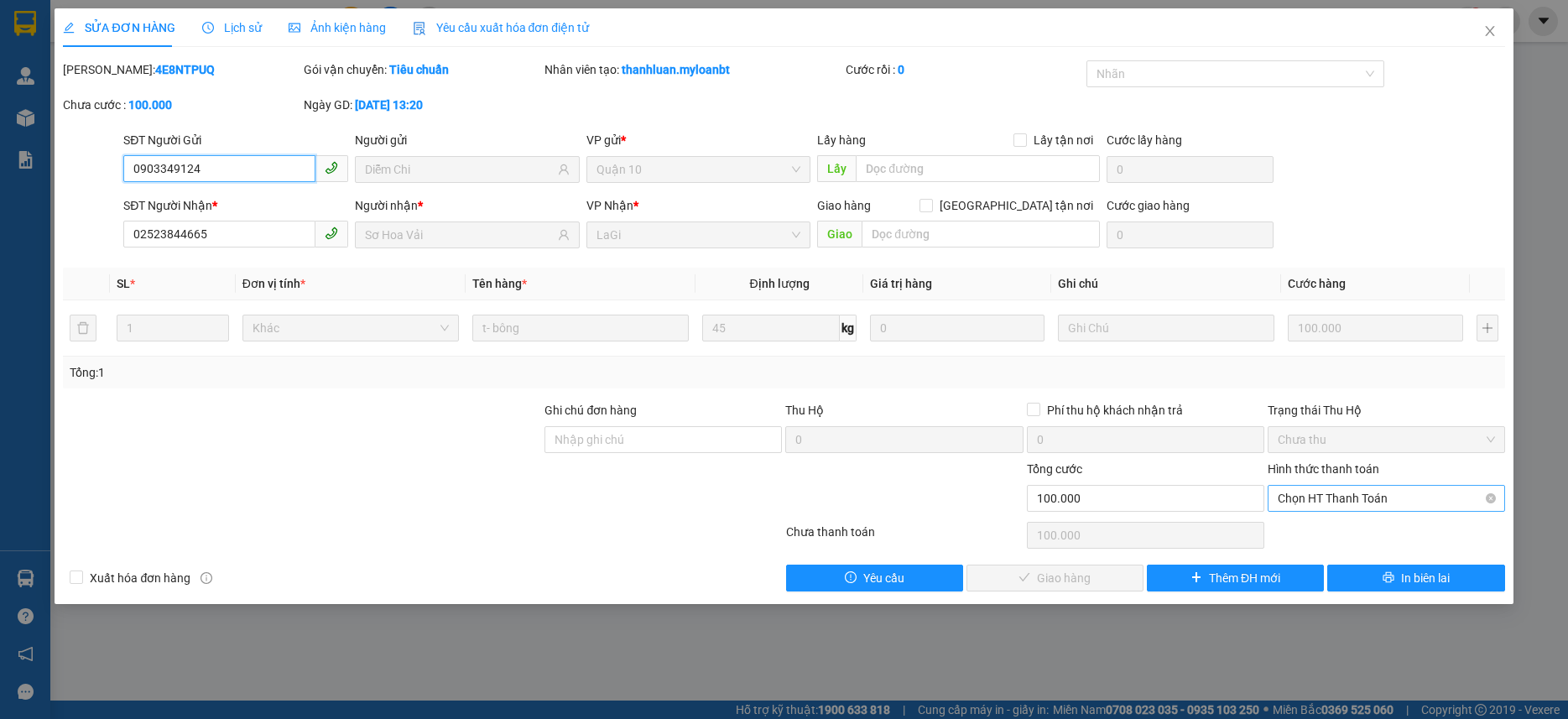
click at [1316, 495] on span "Chọn HT Thanh Toán" at bounding box center [1386, 498] width 217 height 25
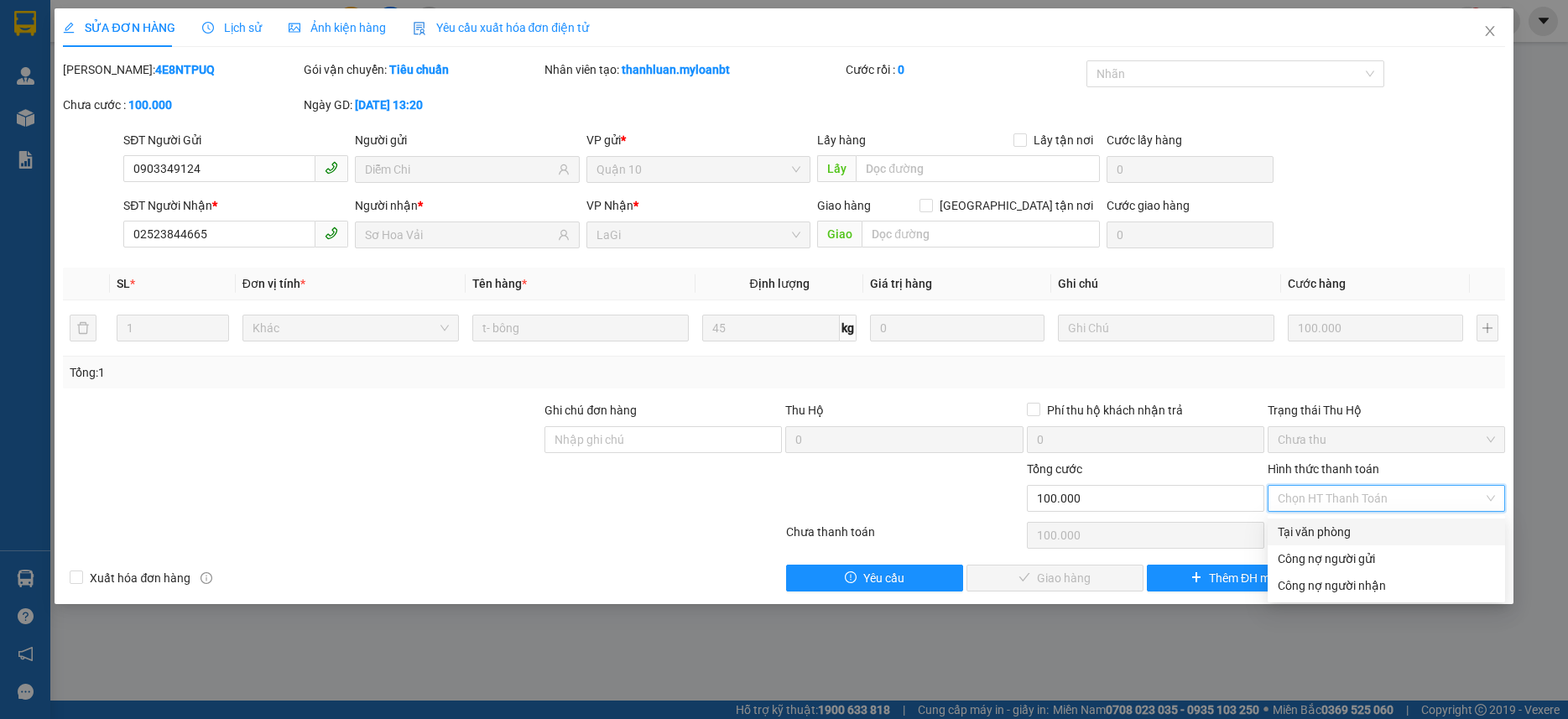
click at [1307, 521] on div "Tại văn phòng" at bounding box center [1386, 532] width 238 height 27
type input "0"
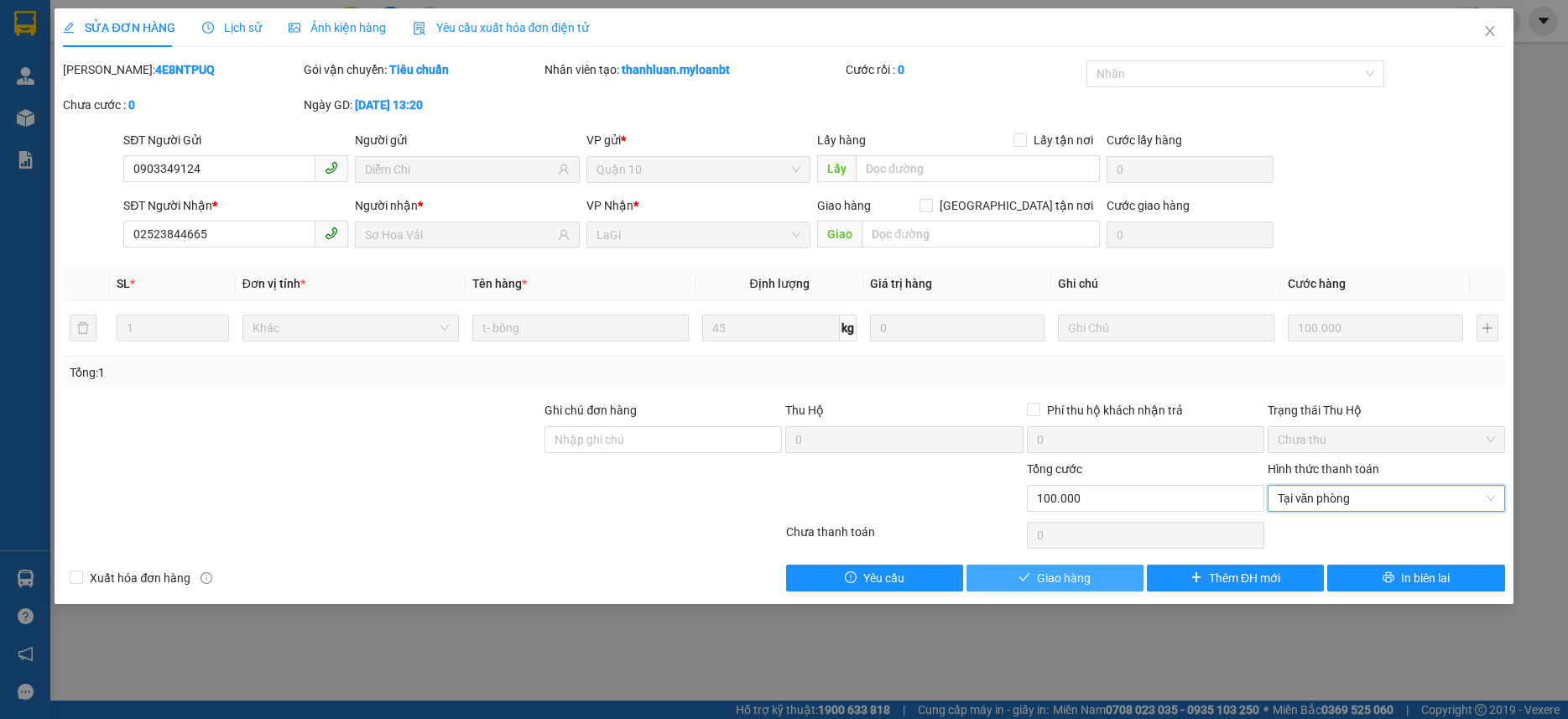
click at [1108, 568] on button "Giao hàng" at bounding box center [1055, 578] width 177 height 27
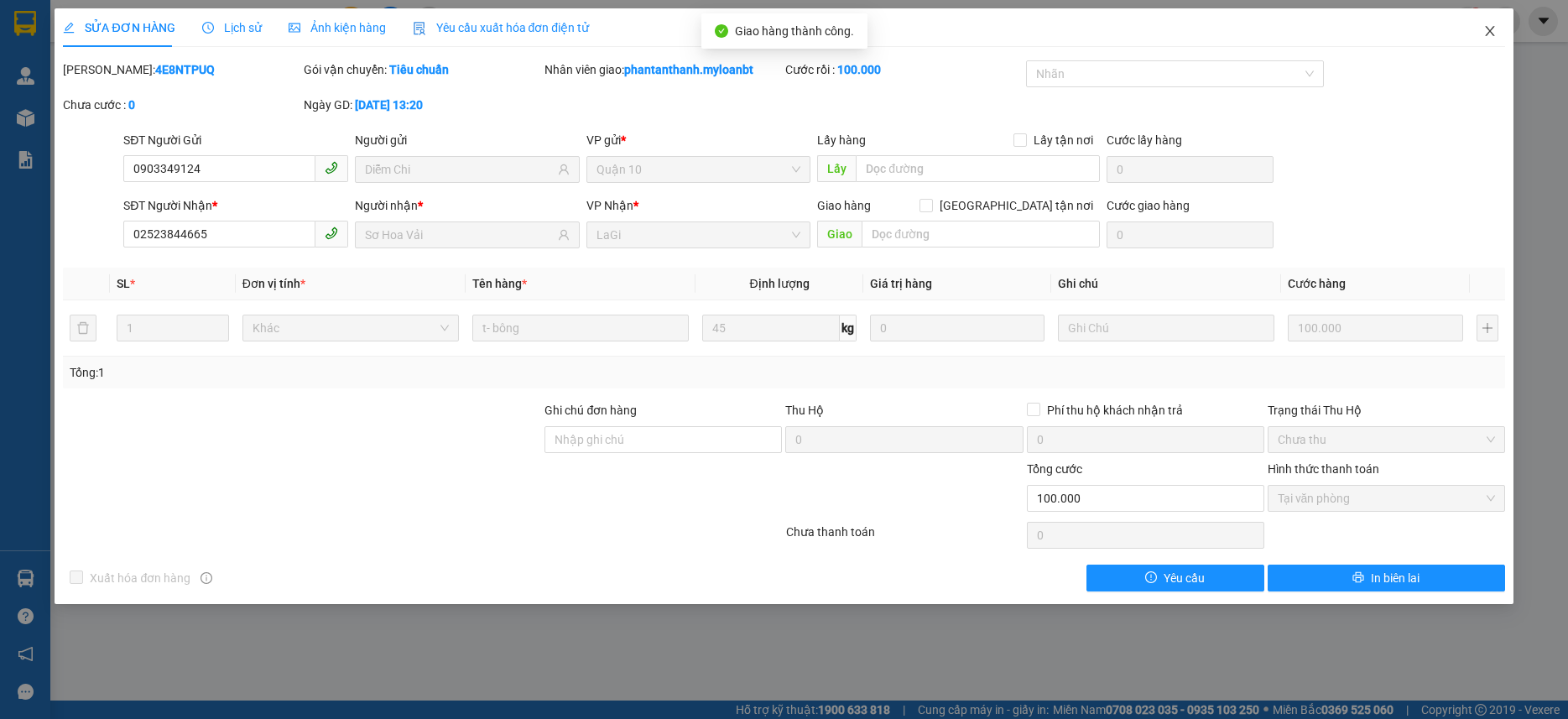
click at [1511, 38] on span "Close" at bounding box center [1490, 32] width 47 height 47
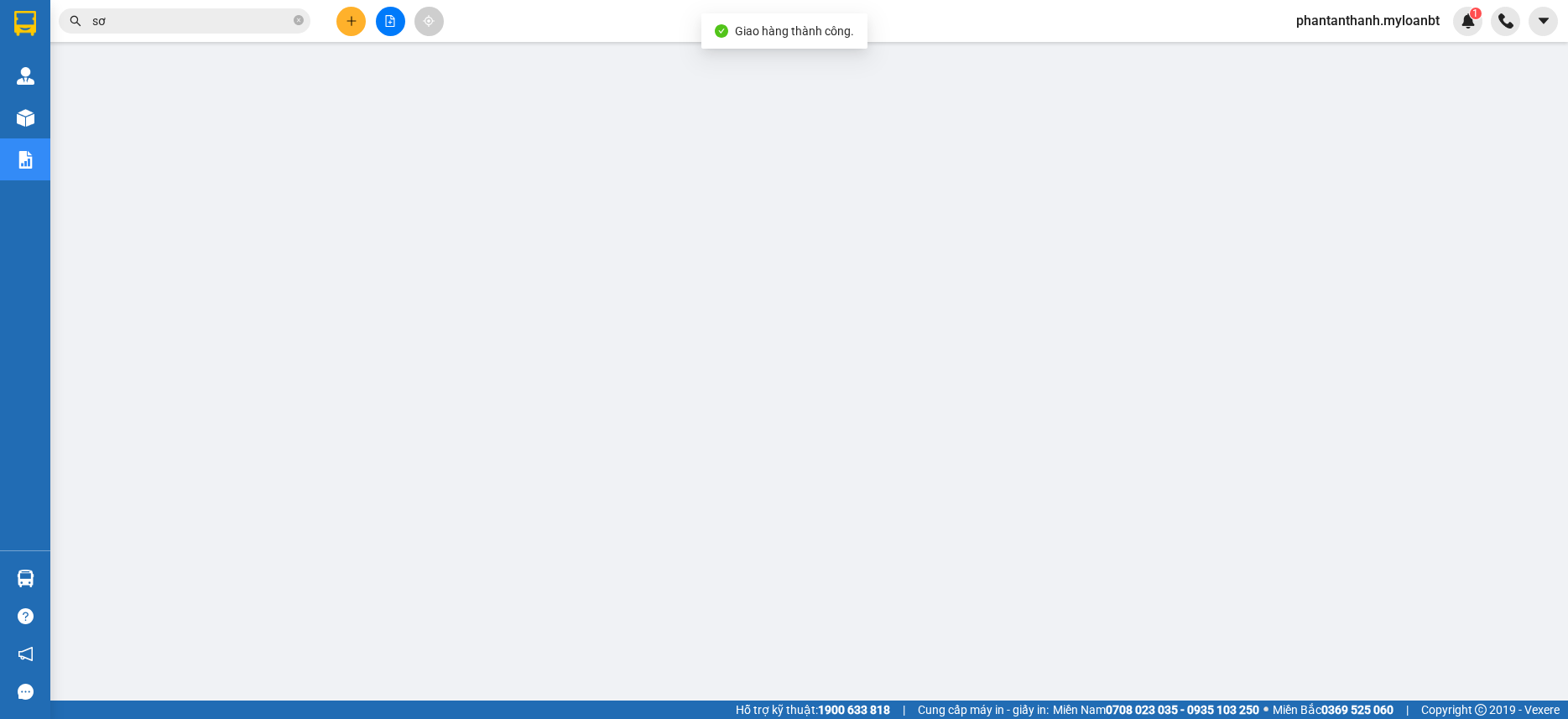
click at [176, 33] on span "sơ" at bounding box center [184, 21] width 252 height 25
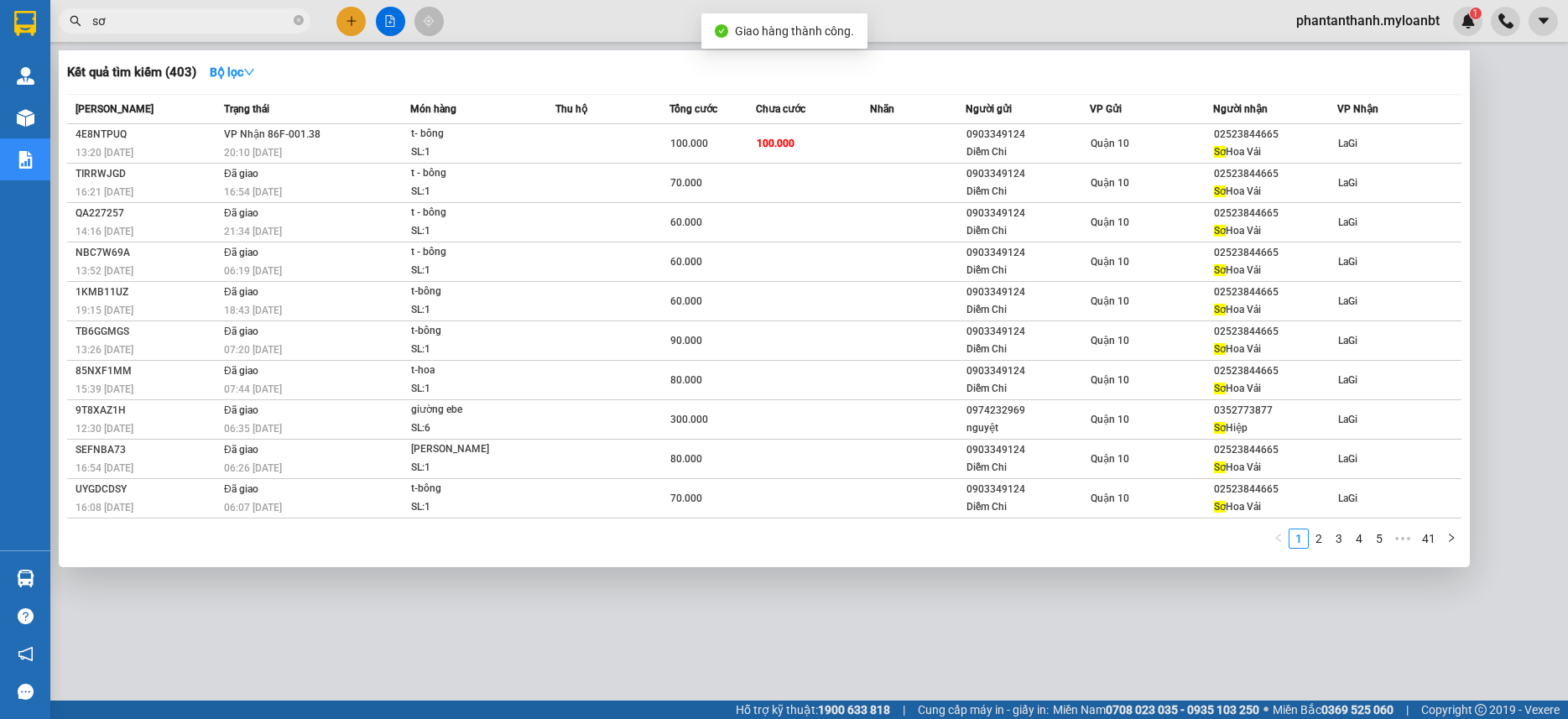
click at [178, 26] on input "sơ" at bounding box center [191, 21] width 198 height 18
click at [155, 597] on div at bounding box center [784, 360] width 1568 height 719
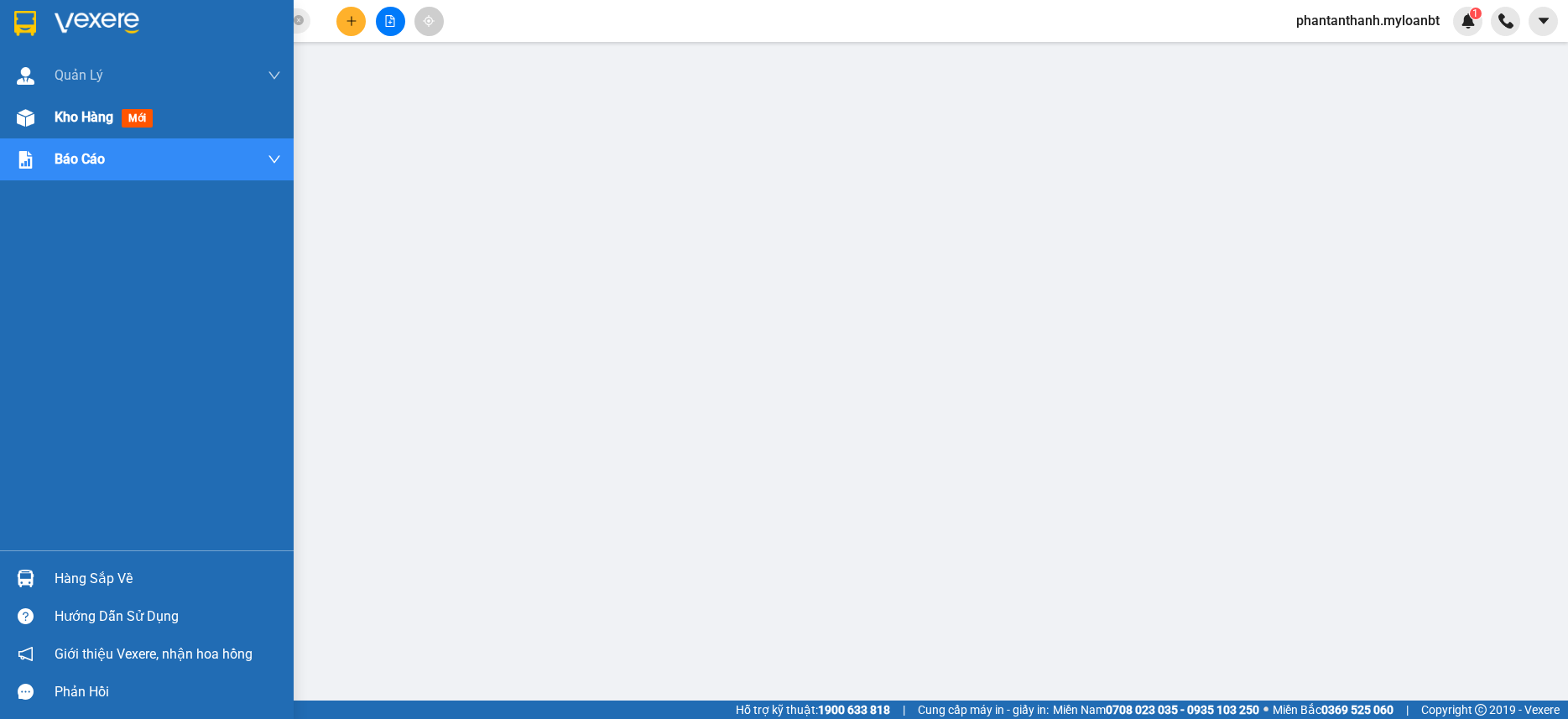
click at [23, 112] on img at bounding box center [25, 118] width 17 height 17
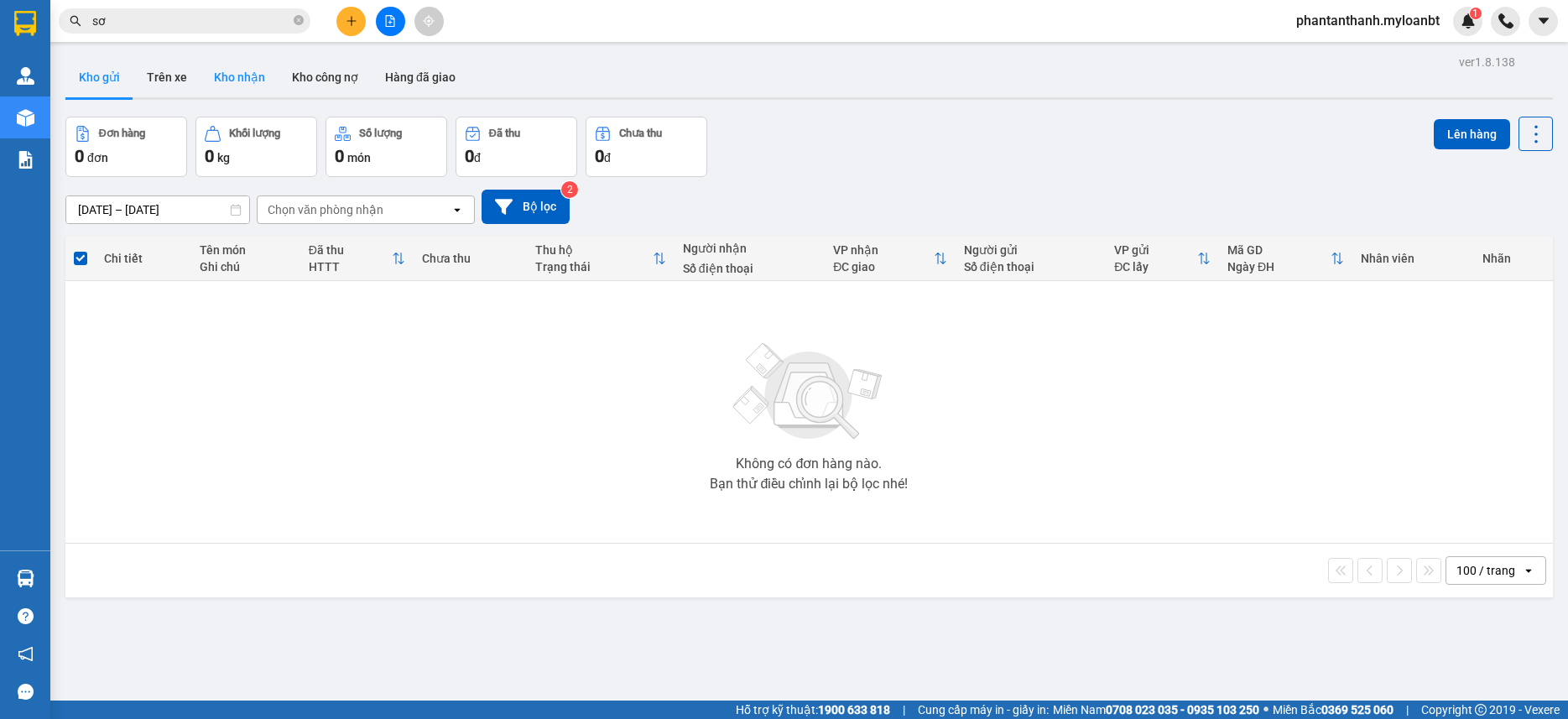
click at [260, 81] on button "Kho nhận" at bounding box center [240, 77] width 78 height 41
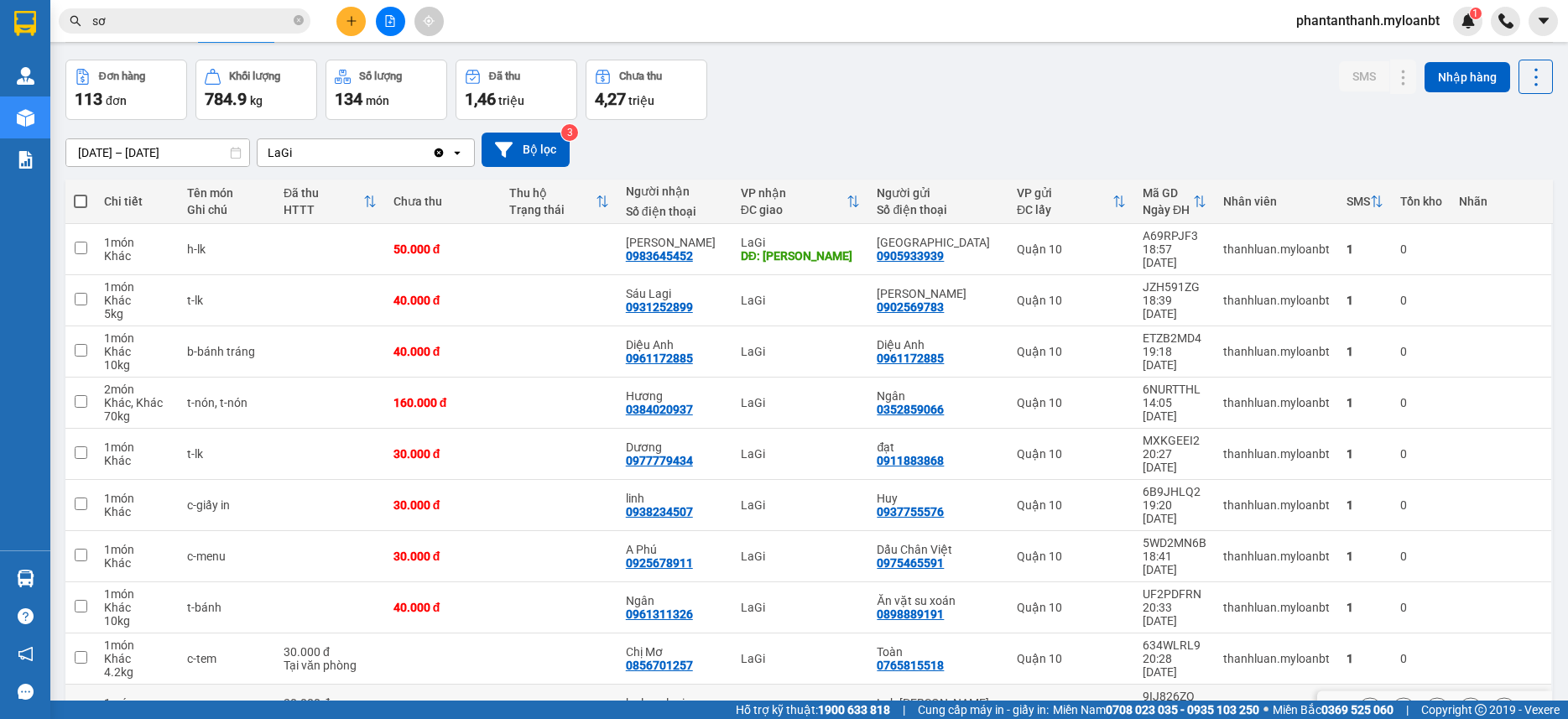
scroll to position [94, 0]
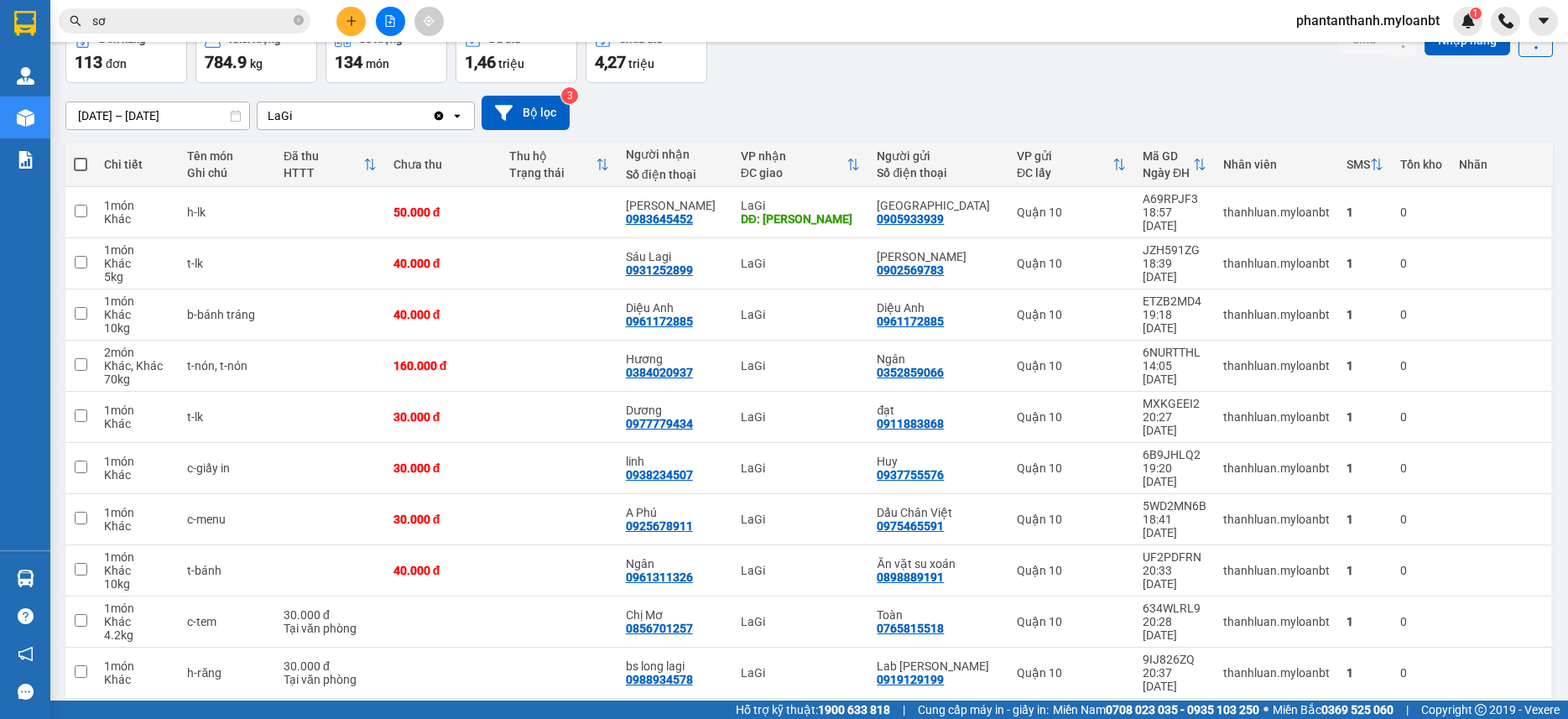
click at [1360, 714] on button "12" at bounding box center [1369, 726] width 25 height 25
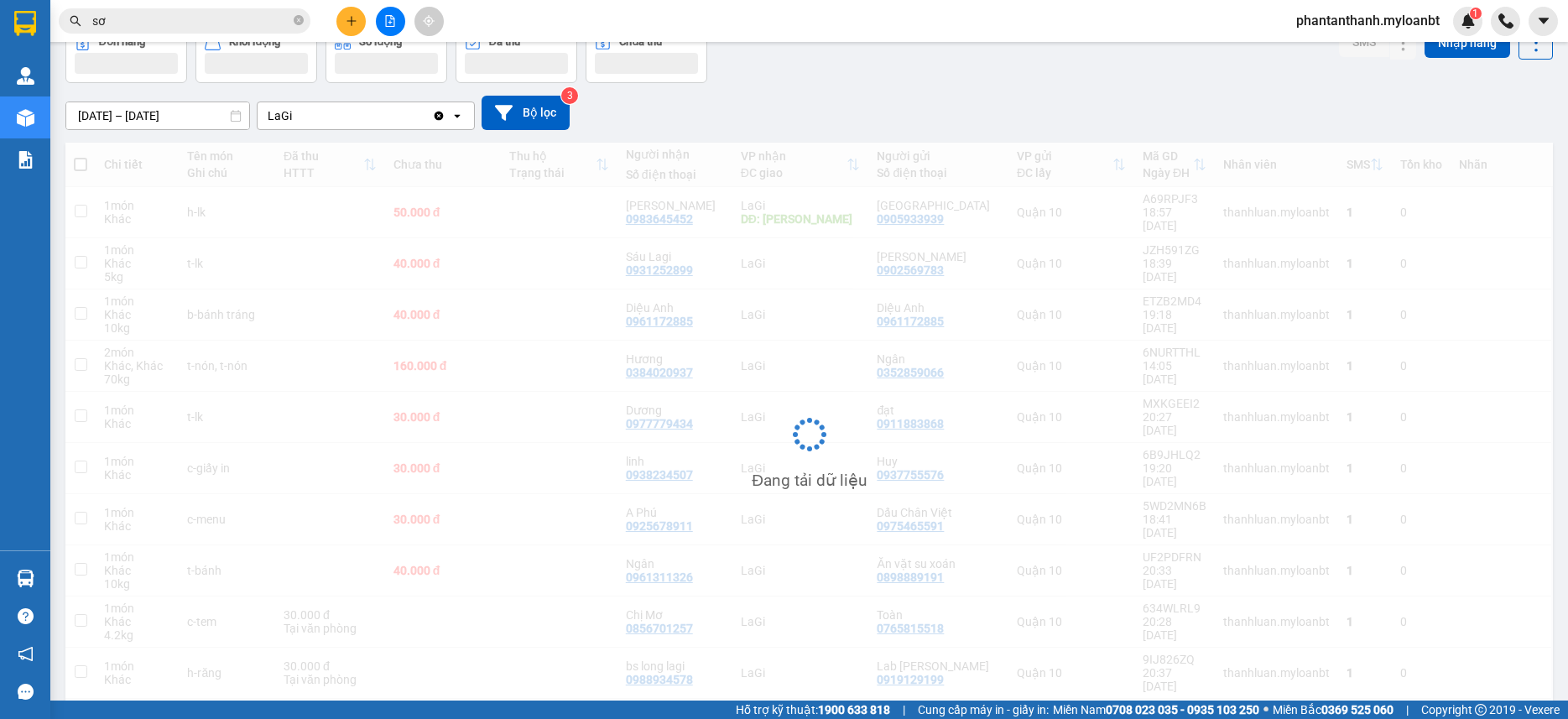
scroll to position [78, 0]
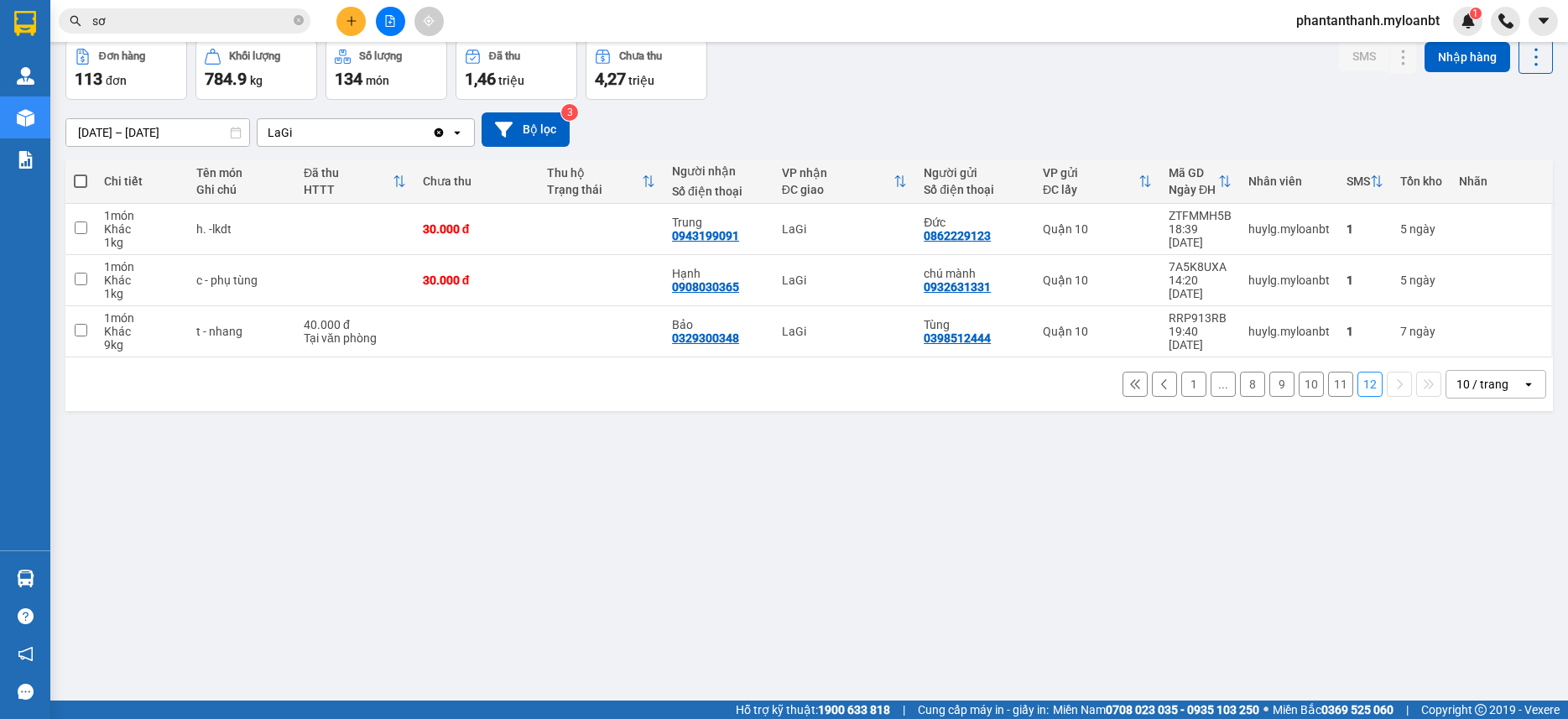
click at [1328, 388] on button "11" at bounding box center [1340, 384] width 25 height 25
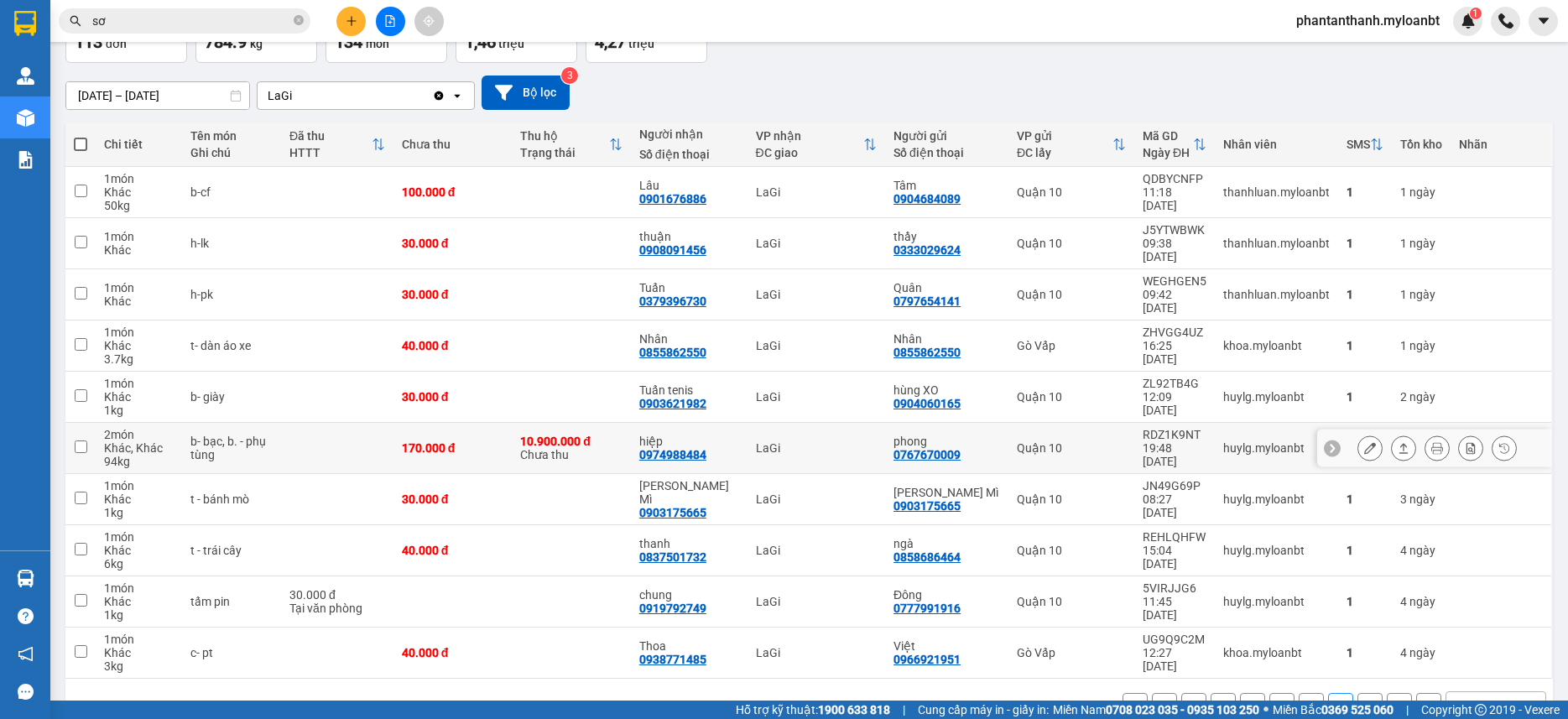
scroll to position [134, 0]
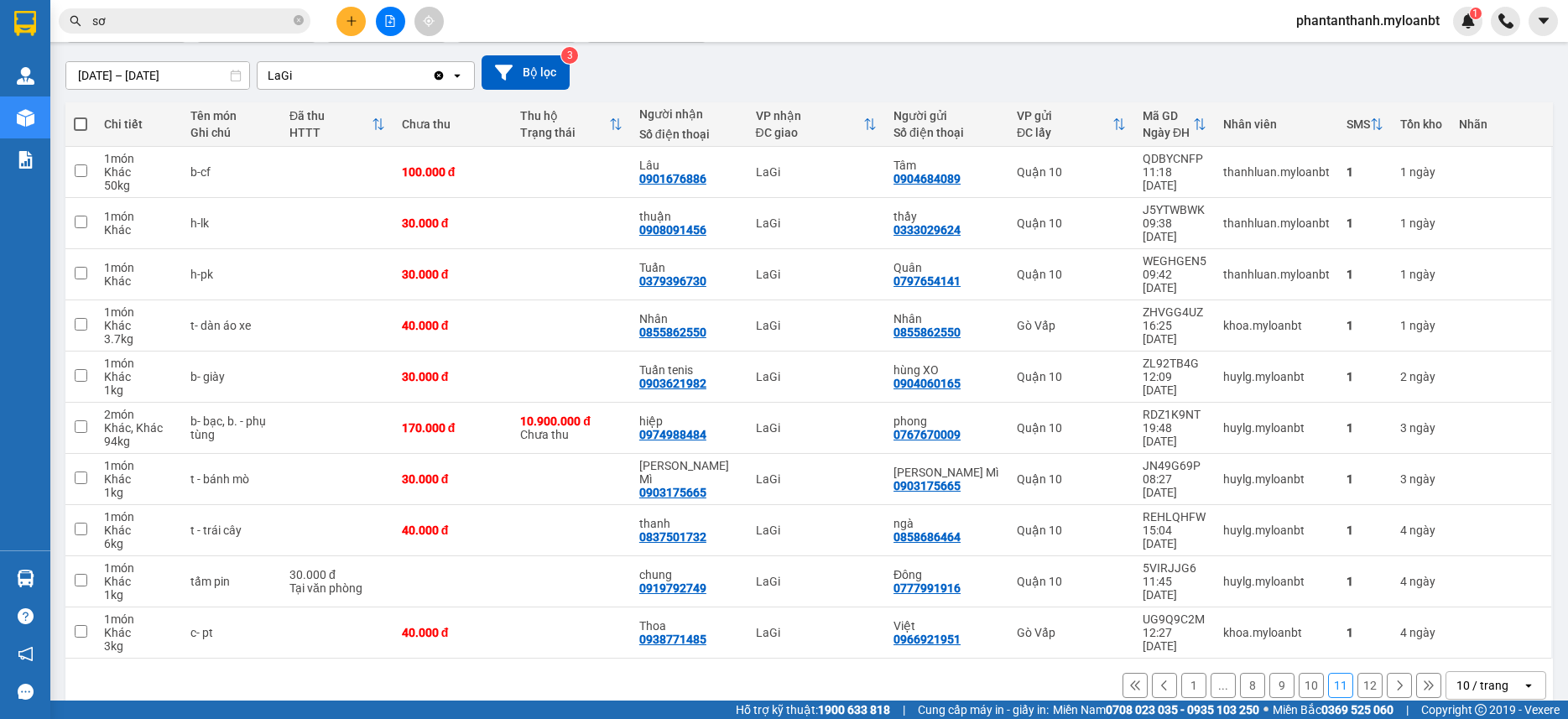
click at [667, 47] on div "[DATE] – [DATE] Press the down arrow key to interact with the calendar and sele…" at bounding box center [809, 72] width 1487 height 59
click at [298, 18] on icon "close-circle" at bounding box center [299, 21] width 10 height 10
click at [1416, 673] on button at bounding box center [1428, 685] width 25 height 25
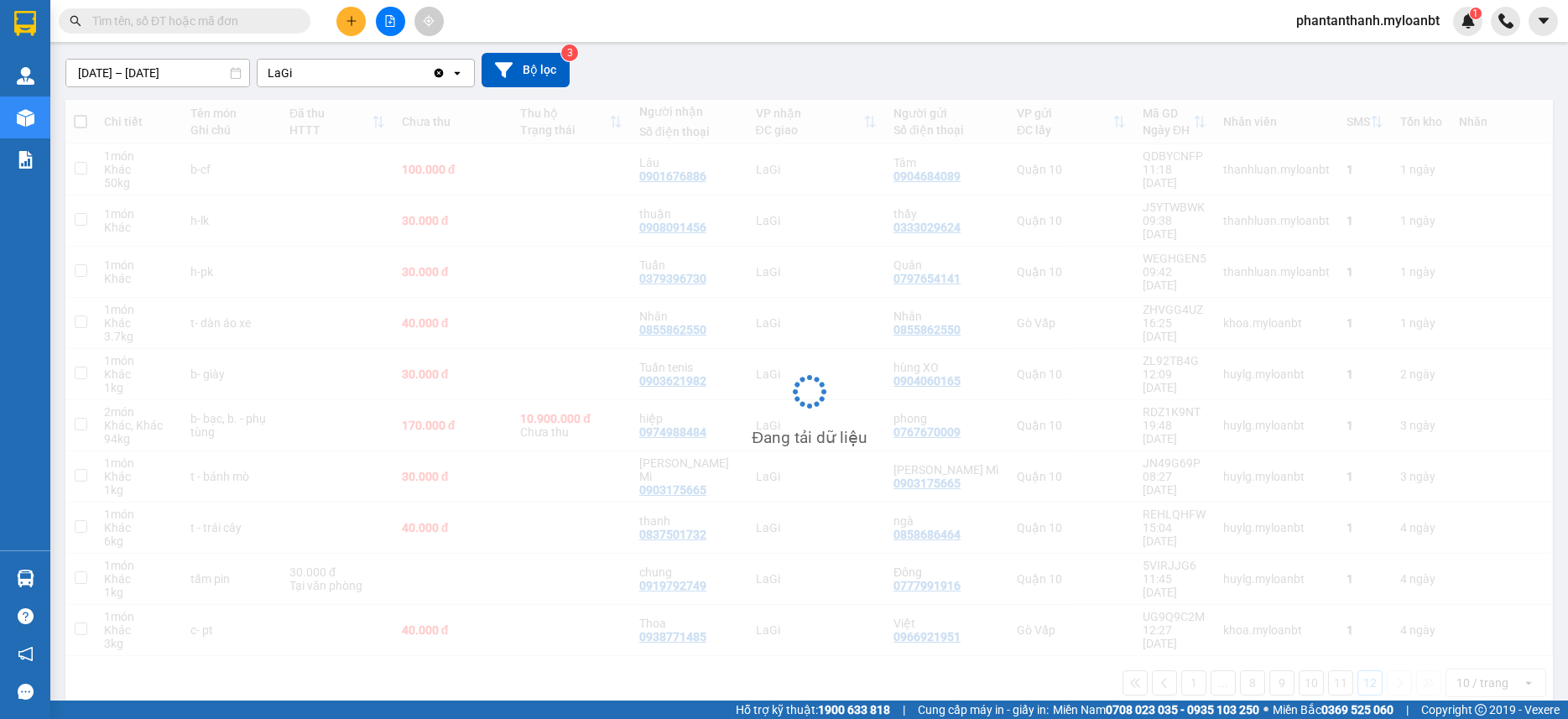
scroll to position [78, 0]
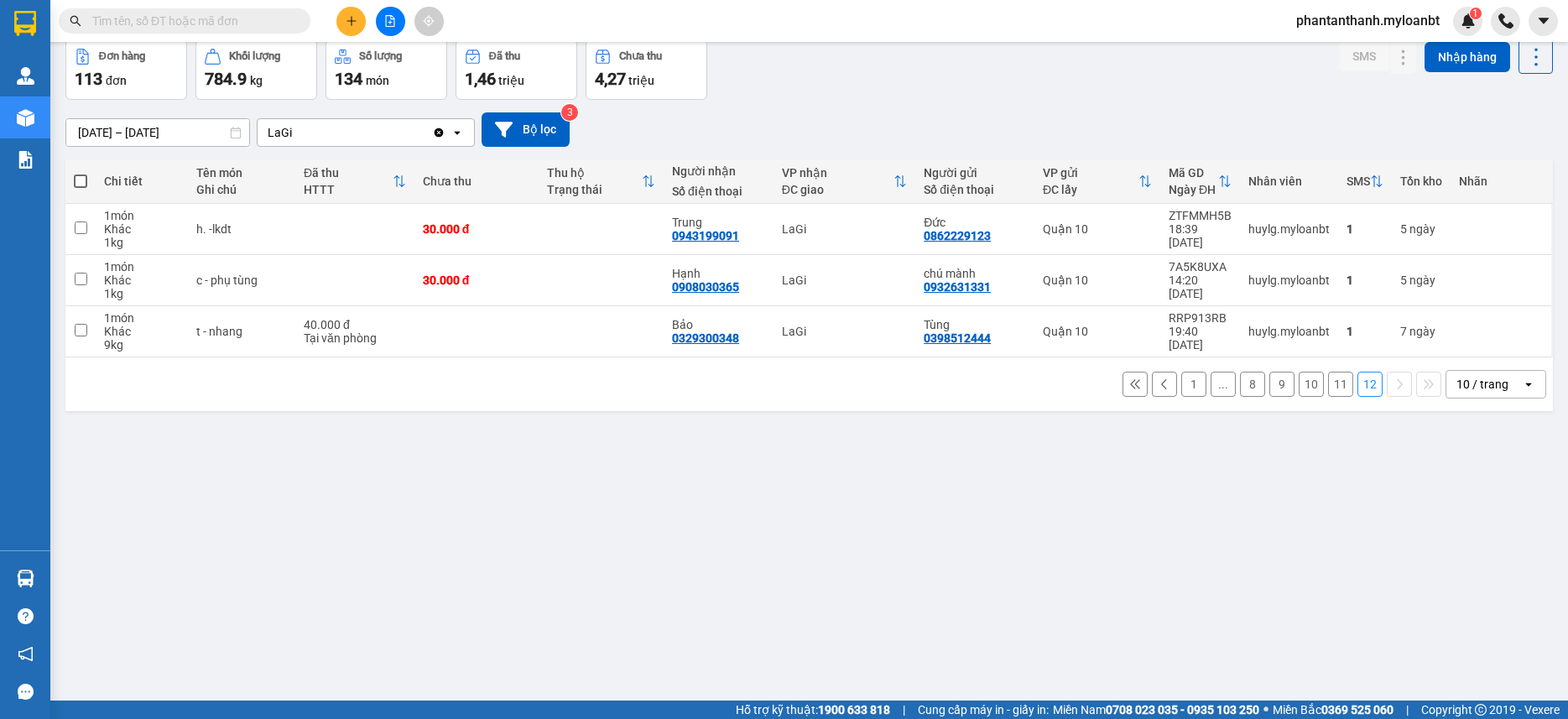
click at [859, 372] on div "1 ... 8 9 10 11 12 10 / trang open" at bounding box center [809, 384] width 1474 height 28
click at [859, 372] on div "1 ... 8 9 10 11 12 10 / trang open" at bounding box center [809, 384] width 1474 height 28
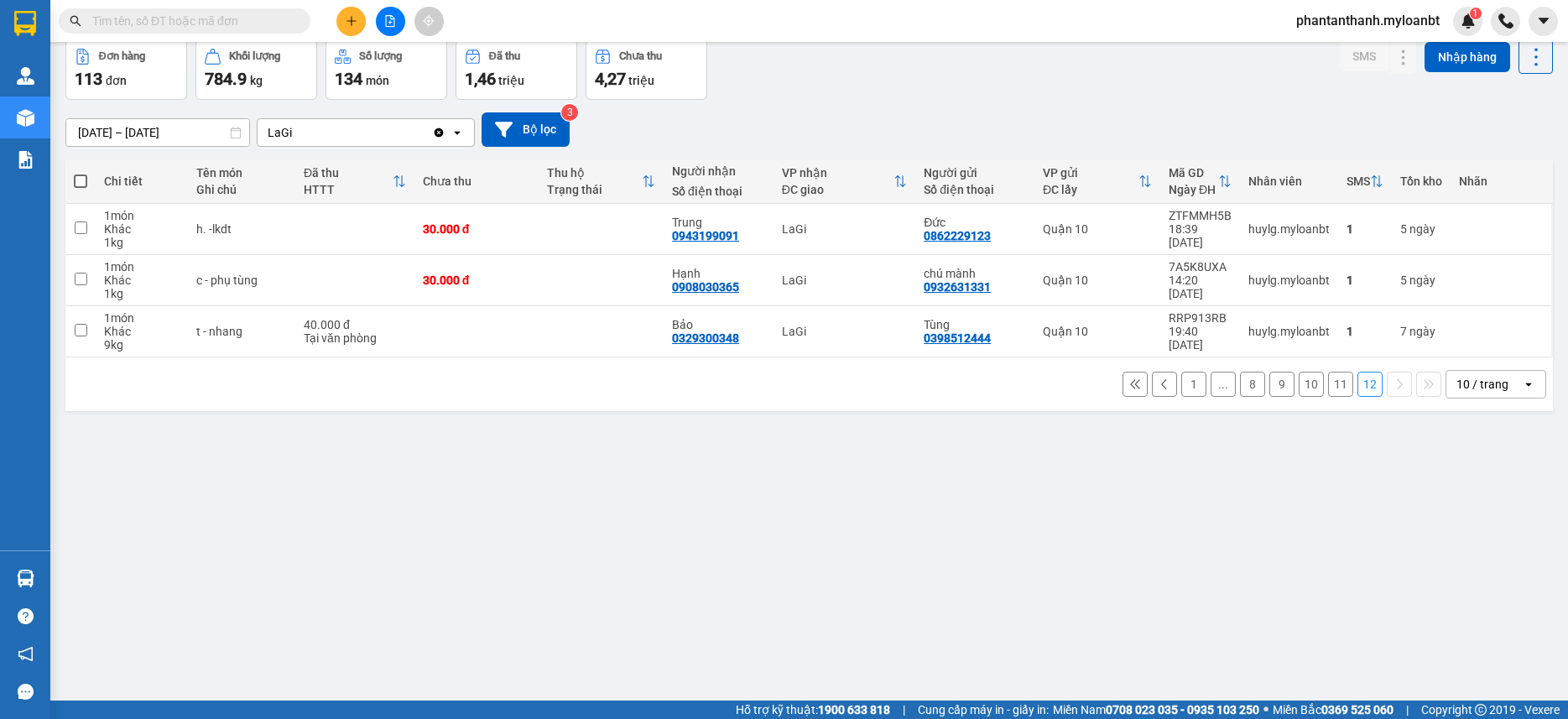
click at [221, 17] on input "text" at bounding box center [191, 21] width 198 height 18
type input "2"
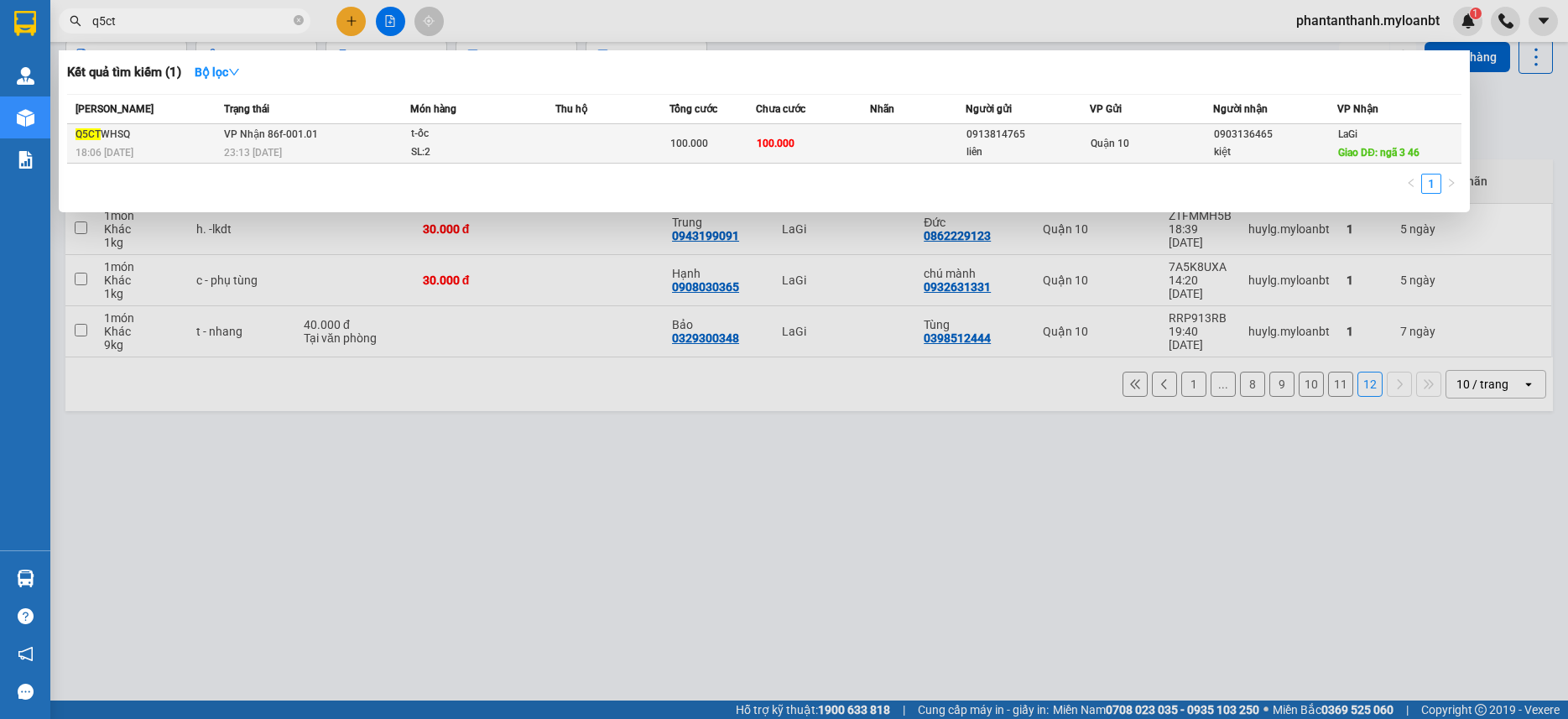
type input "q5ct"
click at [445, 150] on div "SL: 2" at bounding box center [474, 153] width 126 height 18
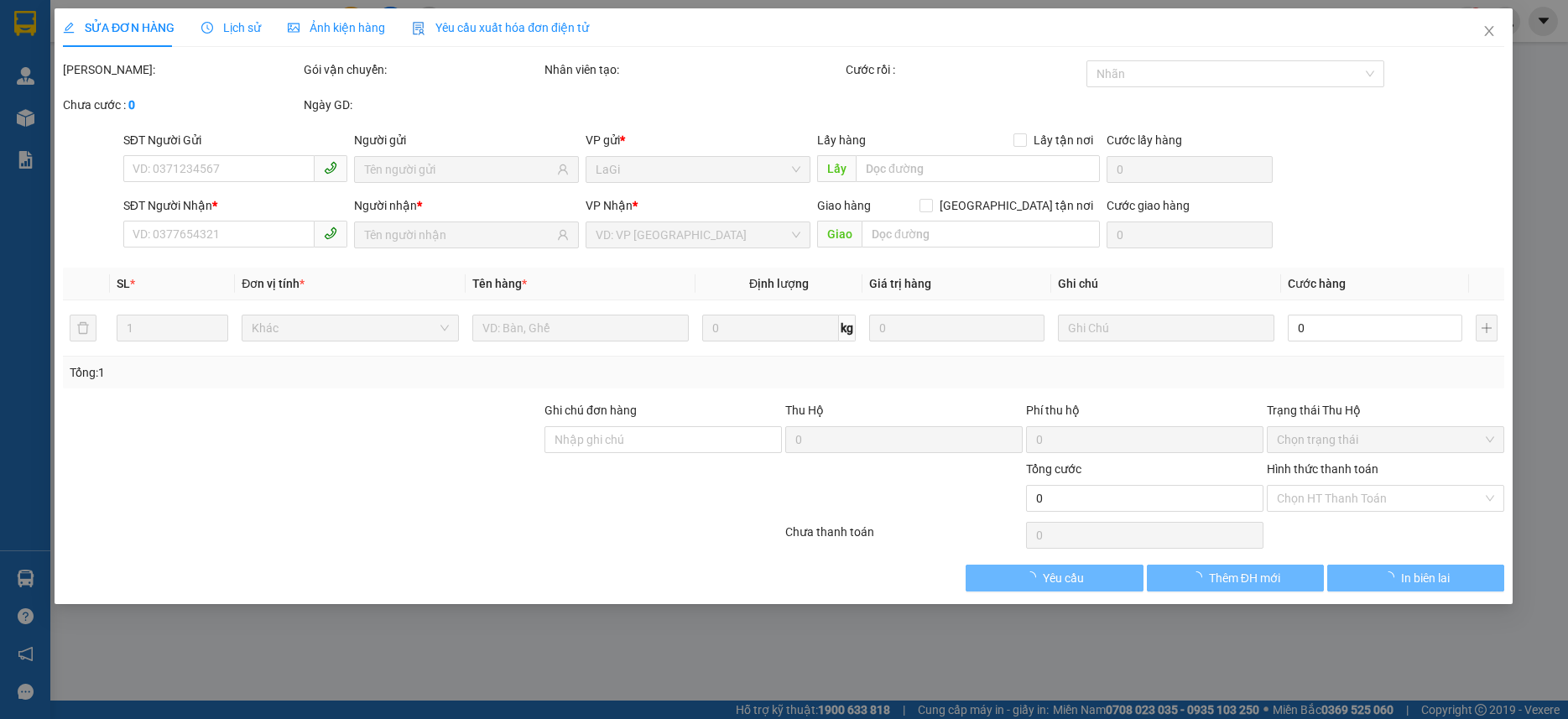
type input "0913814765"
type input "liên"
type input "0903136465"
type input "kiệt"
type input "ngã 3 46"
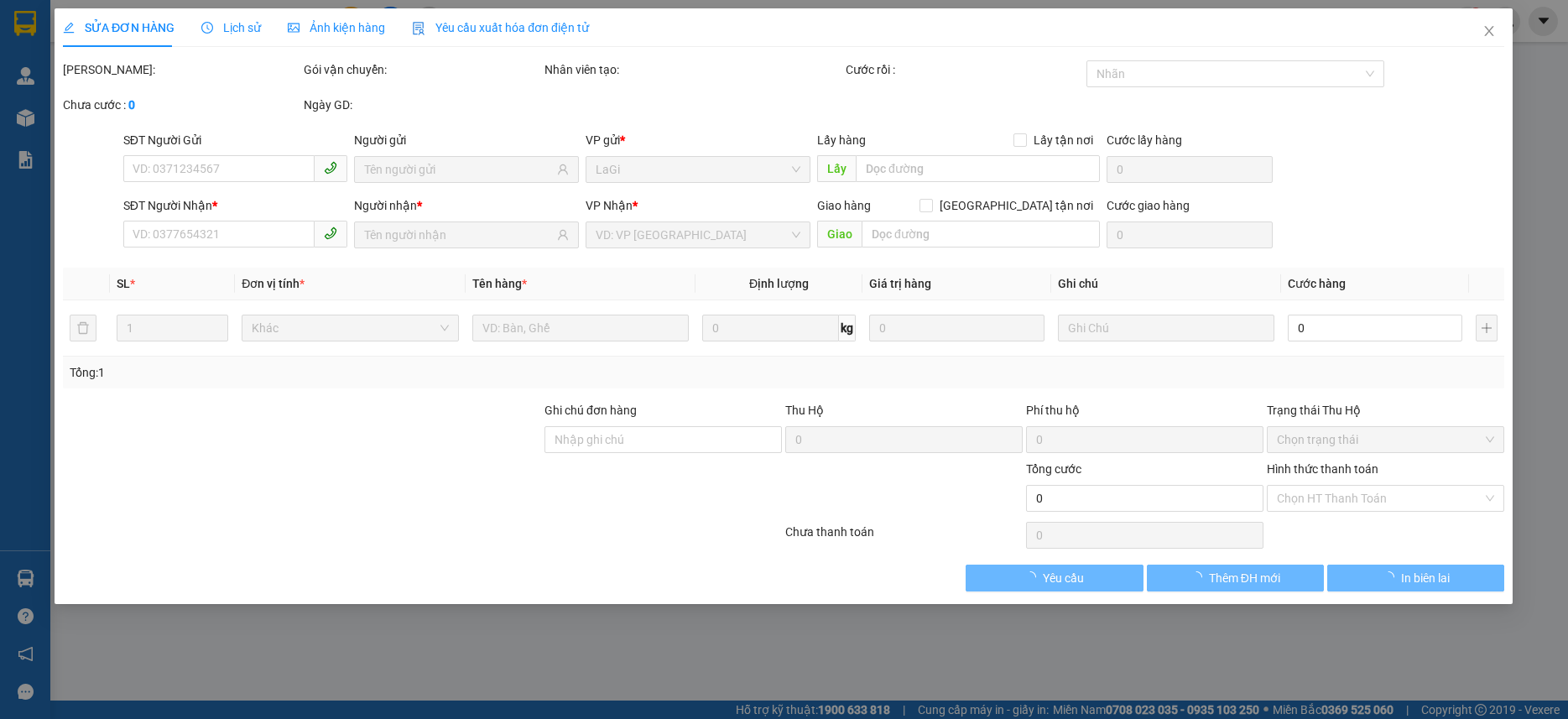
type input "100.000"
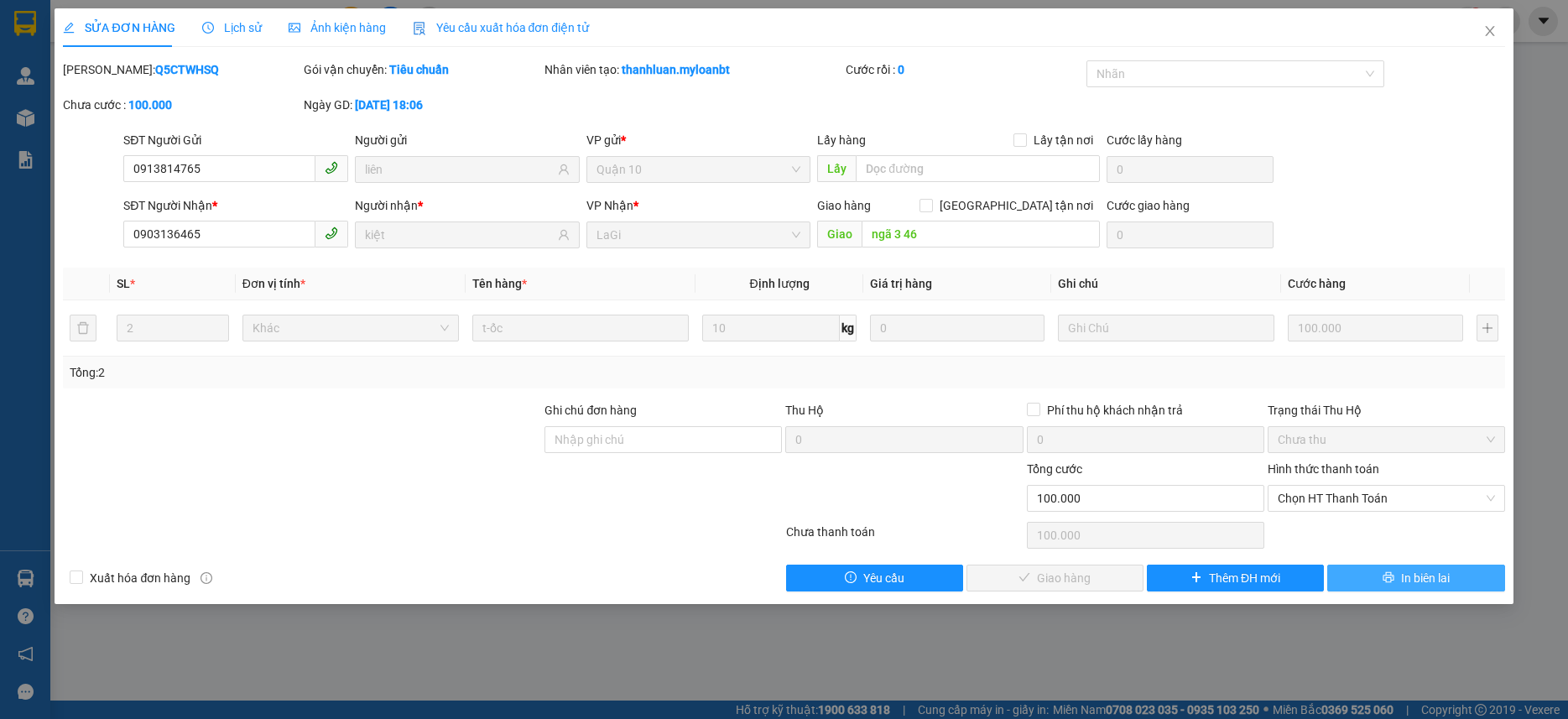
click at [1412, 569] on span "In biên lai" at bounding box center [1425, 578] width 48 height 18
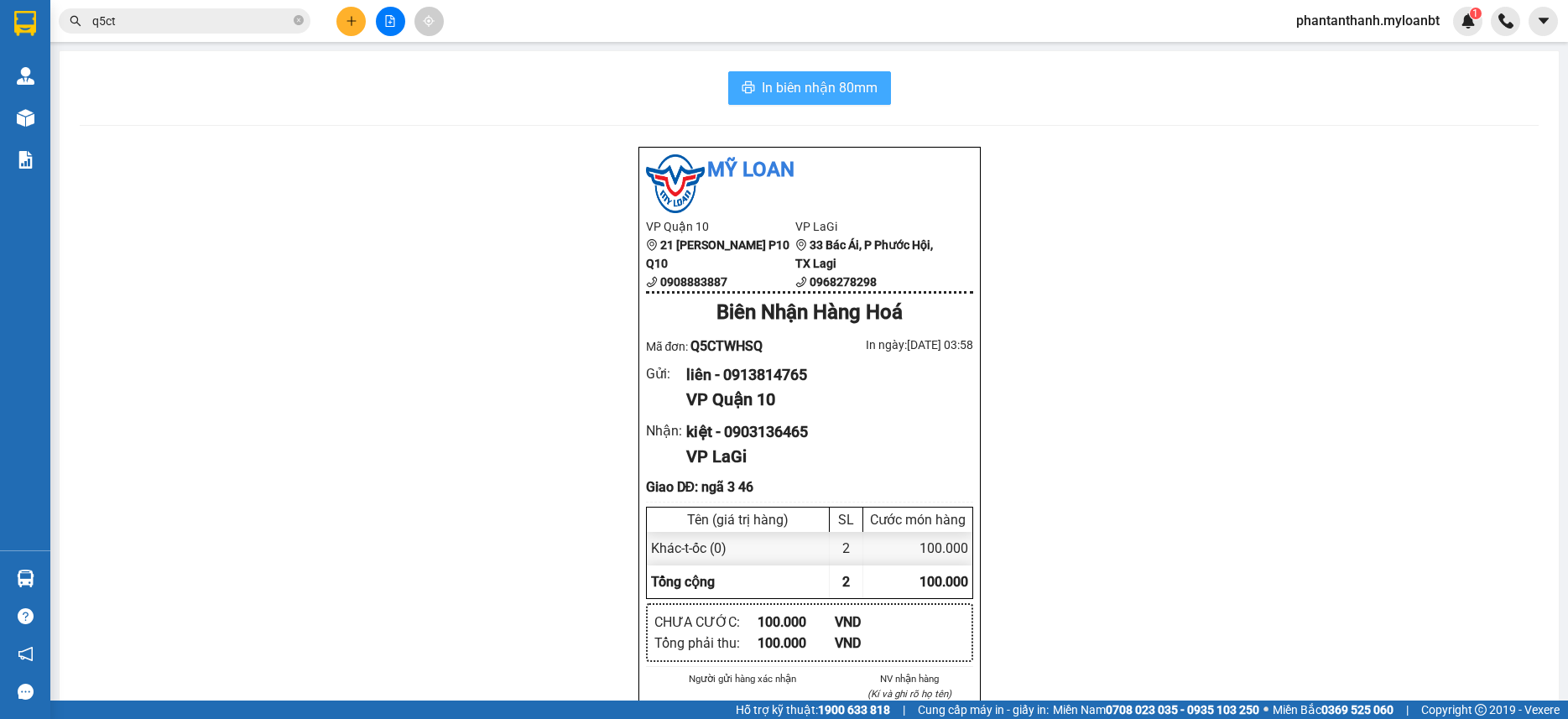
click at [820, 84] on span "In biên nhận 80mm" at bounding box center [819, 88] width 115 height 21
